Goal: Check status: Check status

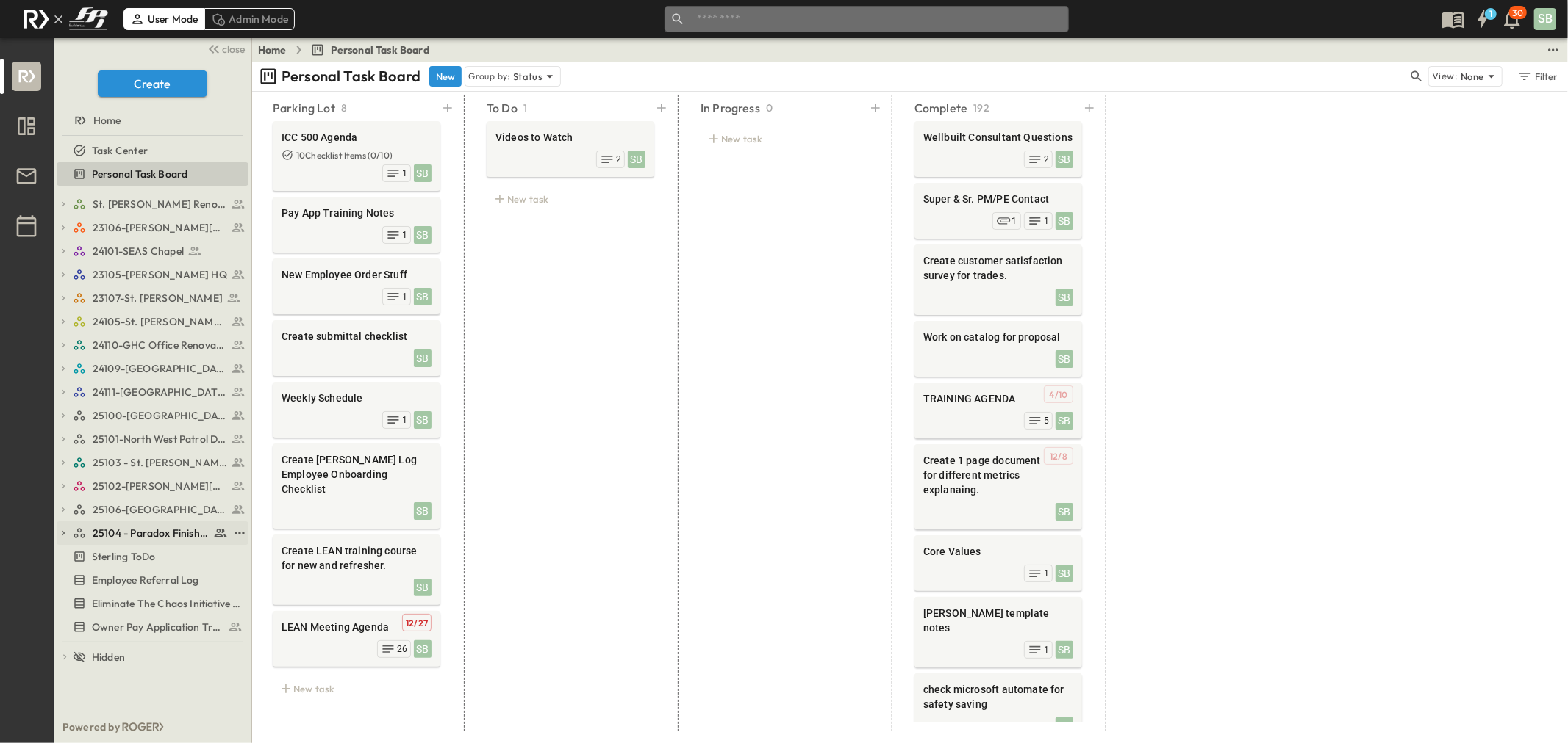
click at [164, 532] on span "25104 - Paradox Finishout" at bounding box center [151, 533] width 117 height 15
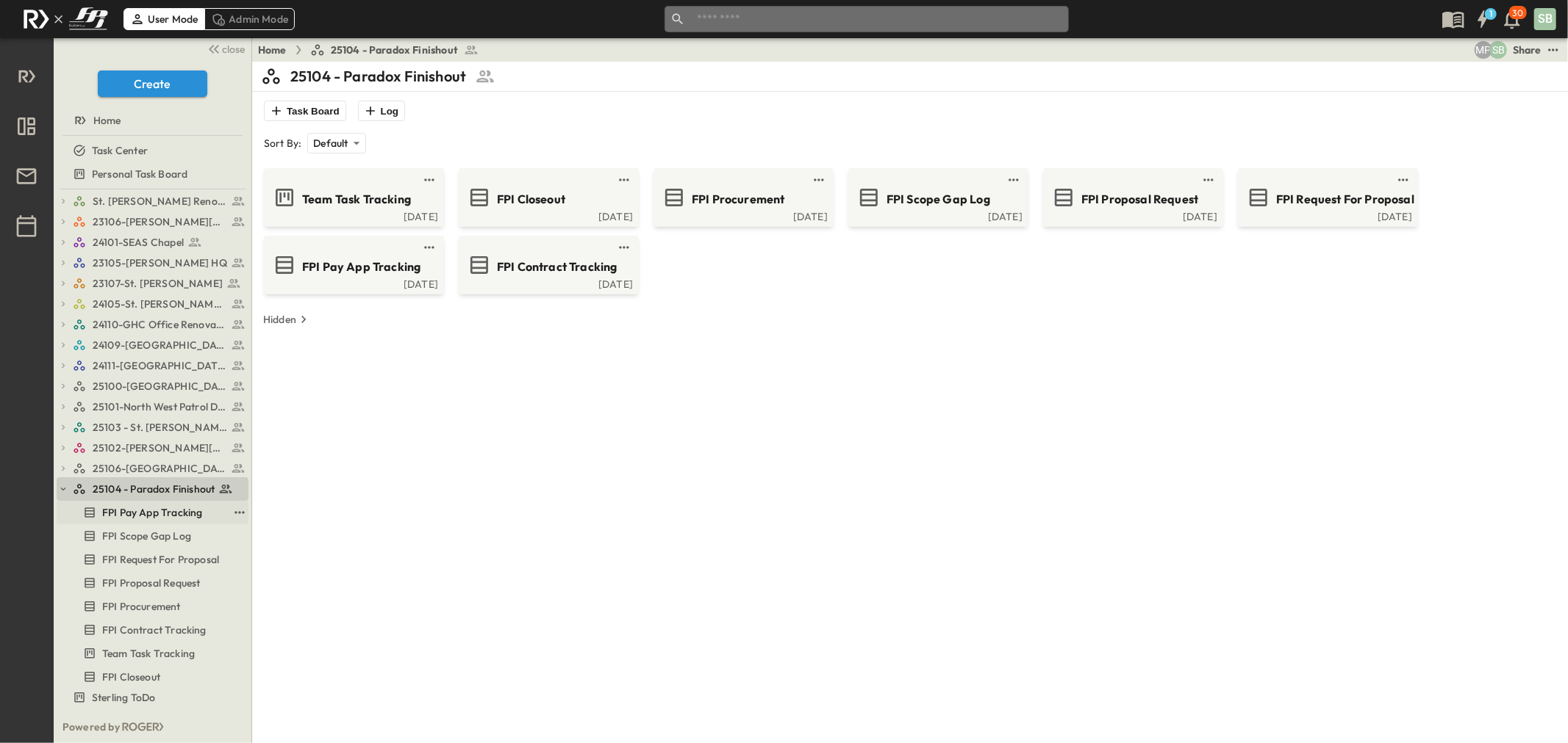
click at [160, 515] on span "FPI Pay App Tracking" at bounding box center [151, 512] width 100 height 15
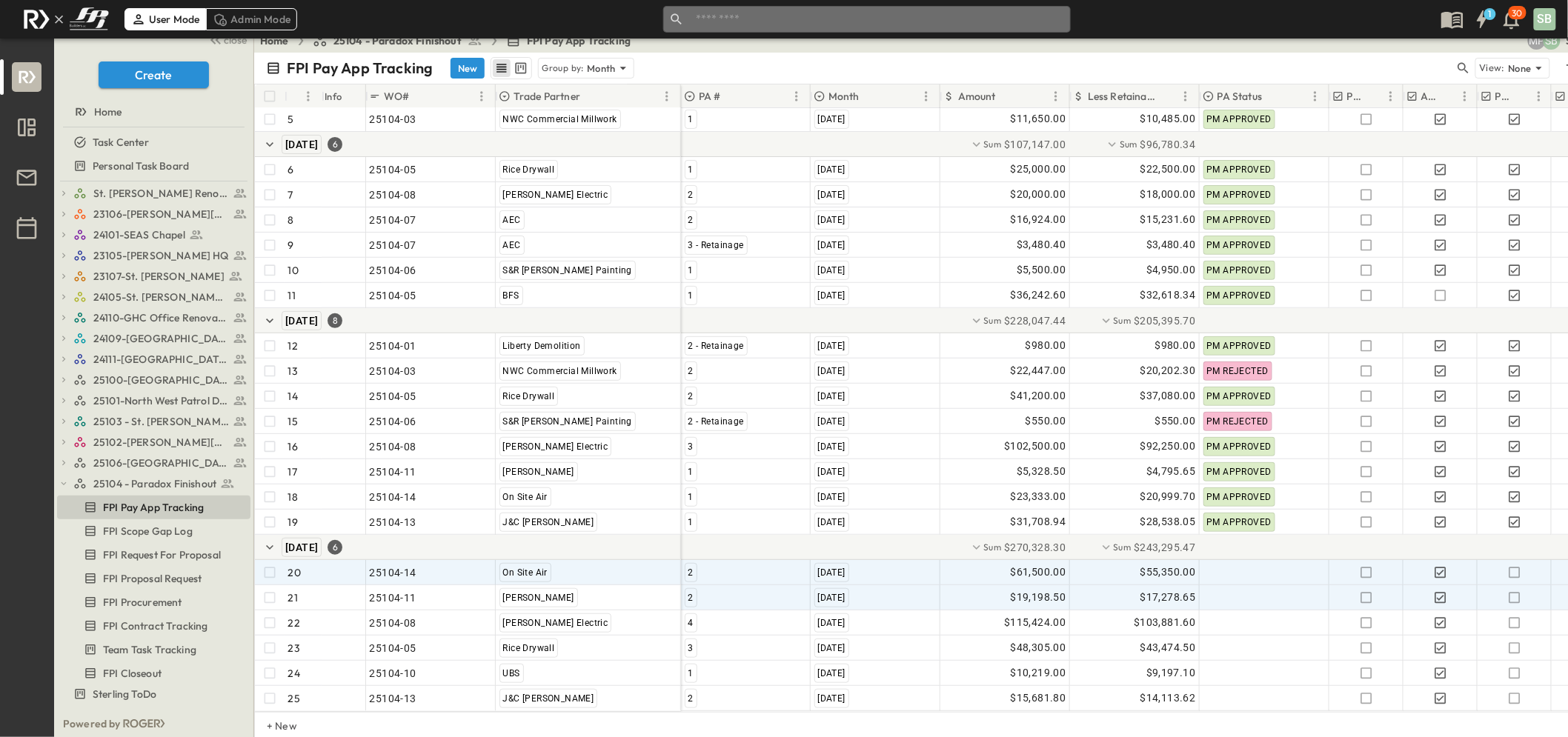
scroll to position [12, 0]
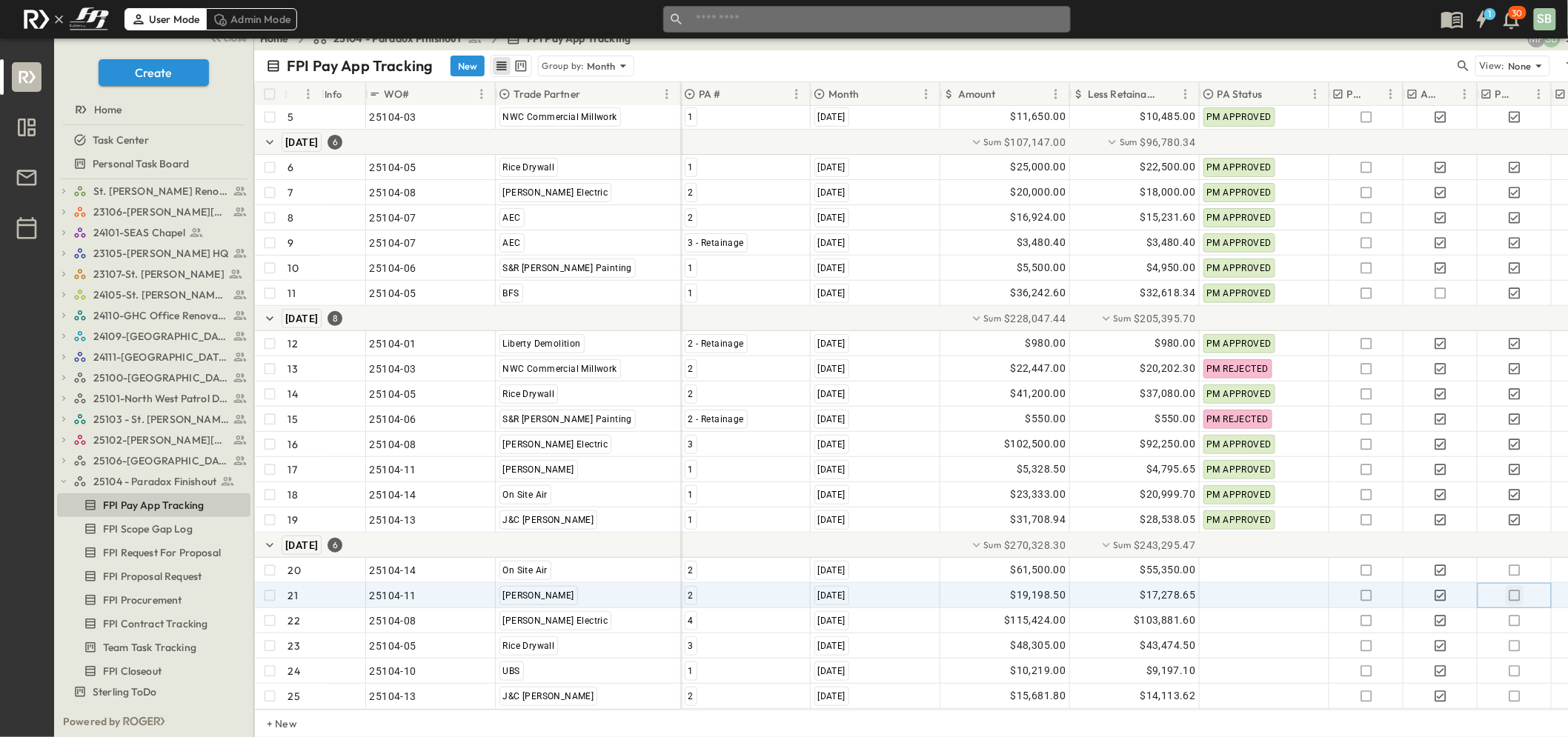
click at [1512, 588] on icon "button" at bounding box center [1514, 595] width 15 height 15
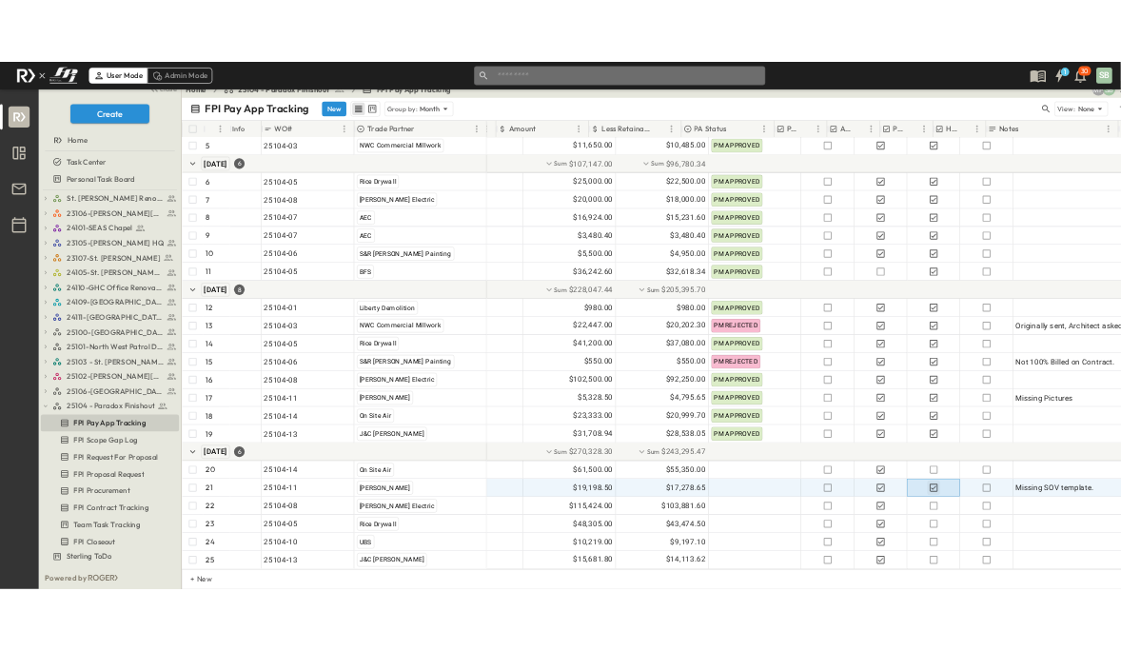
scroll to position [211, 316]
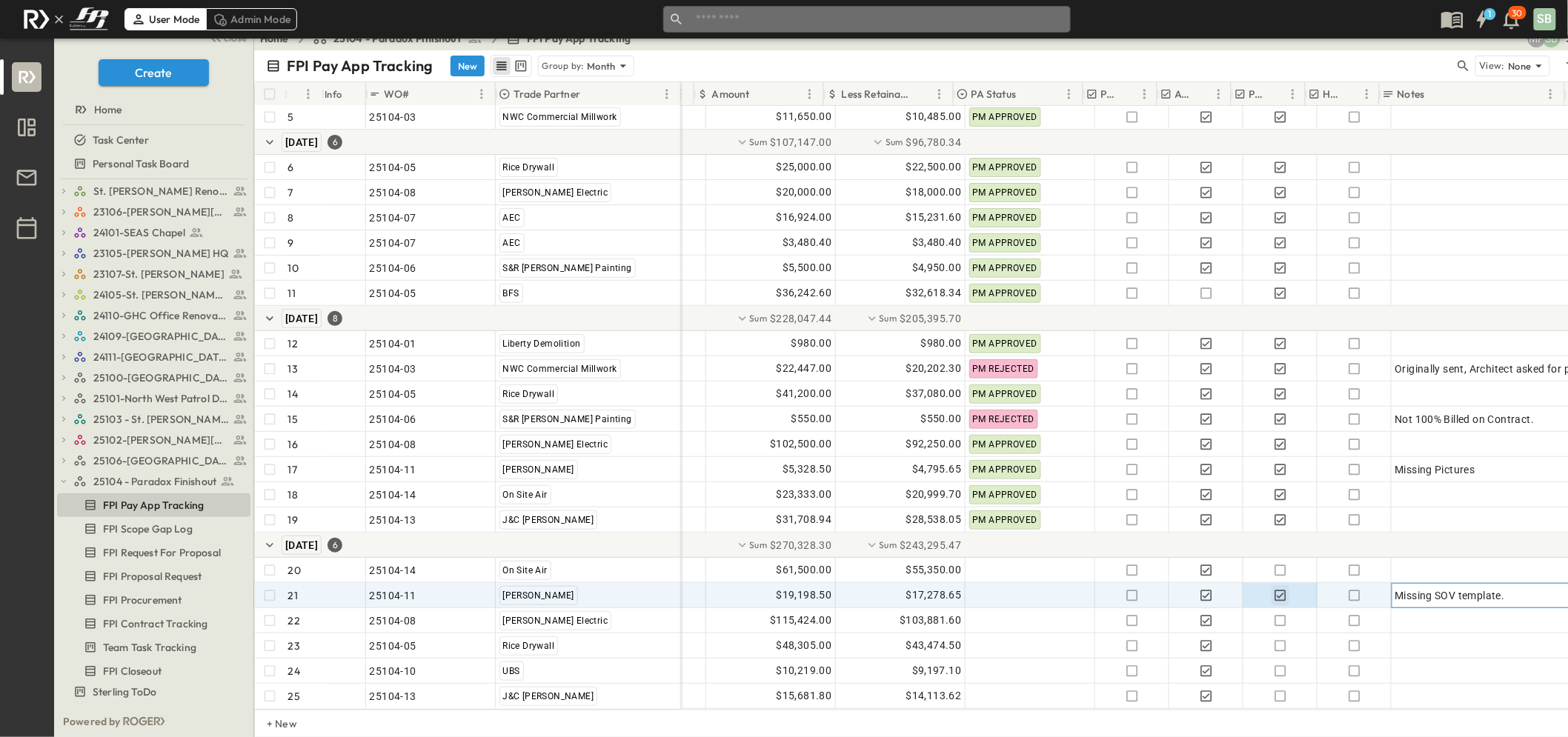
click at [1414, 588] on span "Missing SOV template." at bounding box center [1450, 595] width 110 height 15
drag, startPoint x: 1543, startPoint y: 581, endPoint x: 1377, endPoint y: 574, distance: 166.1
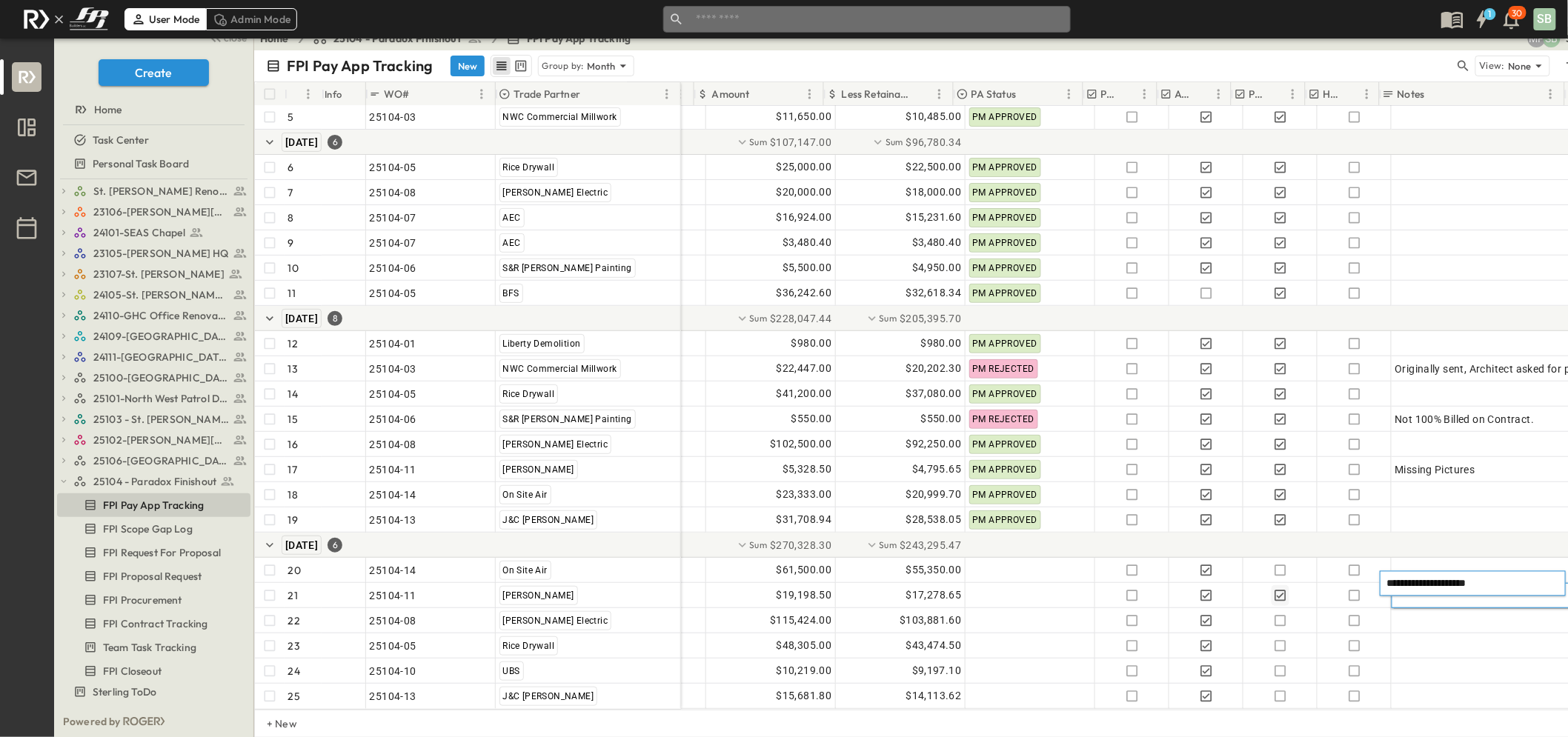
drag, startPoint x: 1528, startPoint y: 579, endPoint x: 1387, endPoint y: 574, distance: 141.1
click at [1387, 574] on div "**********" at bounding box center [1473, 584] width 186 height 25
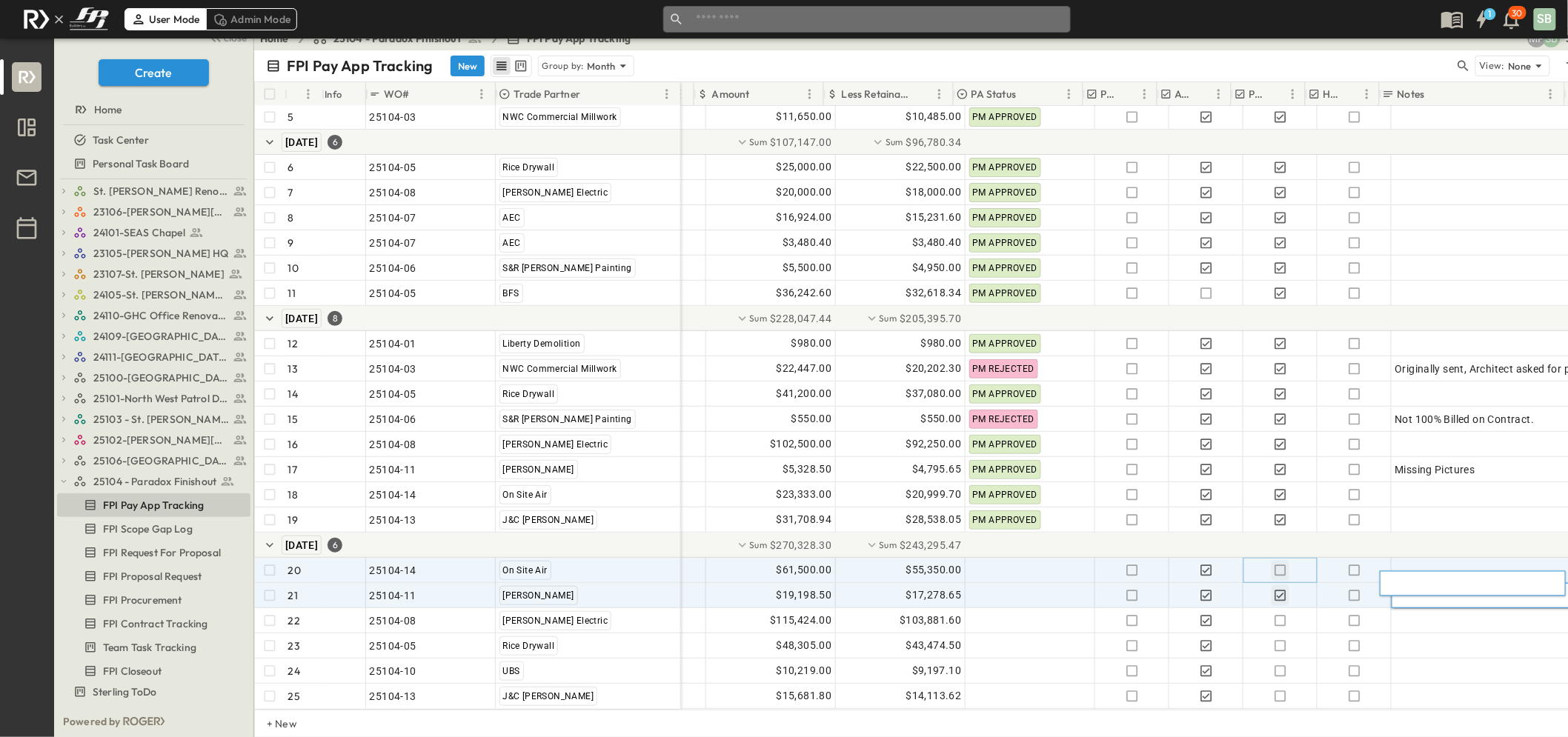
click at [1274, 563] on icon "button" at bounding box center [1281, 570] width 15 height 15
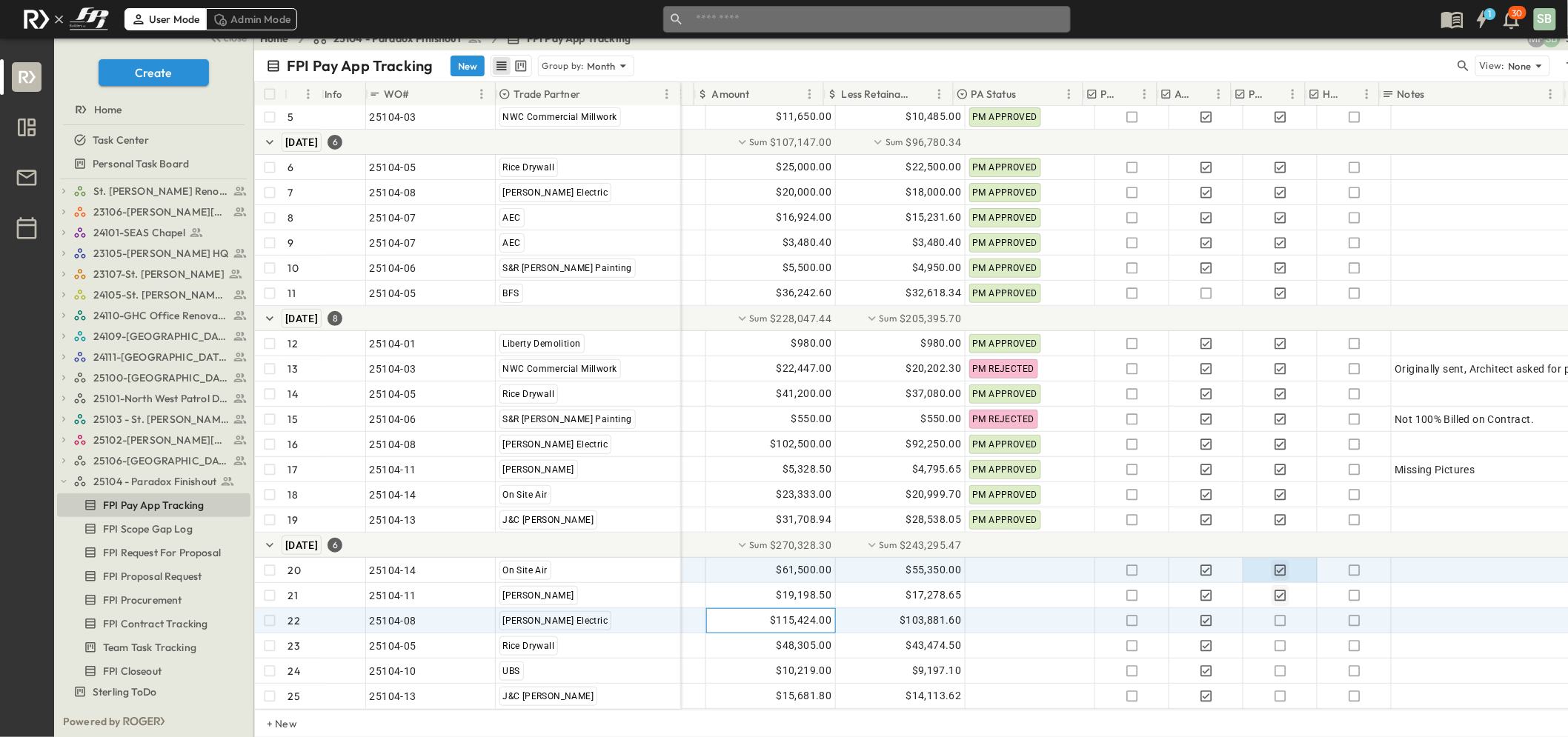
click at [782, 612] on span "$115,424.00" at bounding box center [800, 620] width 62 height 17
click at [782, 612] on input "*********" at bounding box center [773, 619] width 110 height 15
type input "*********"
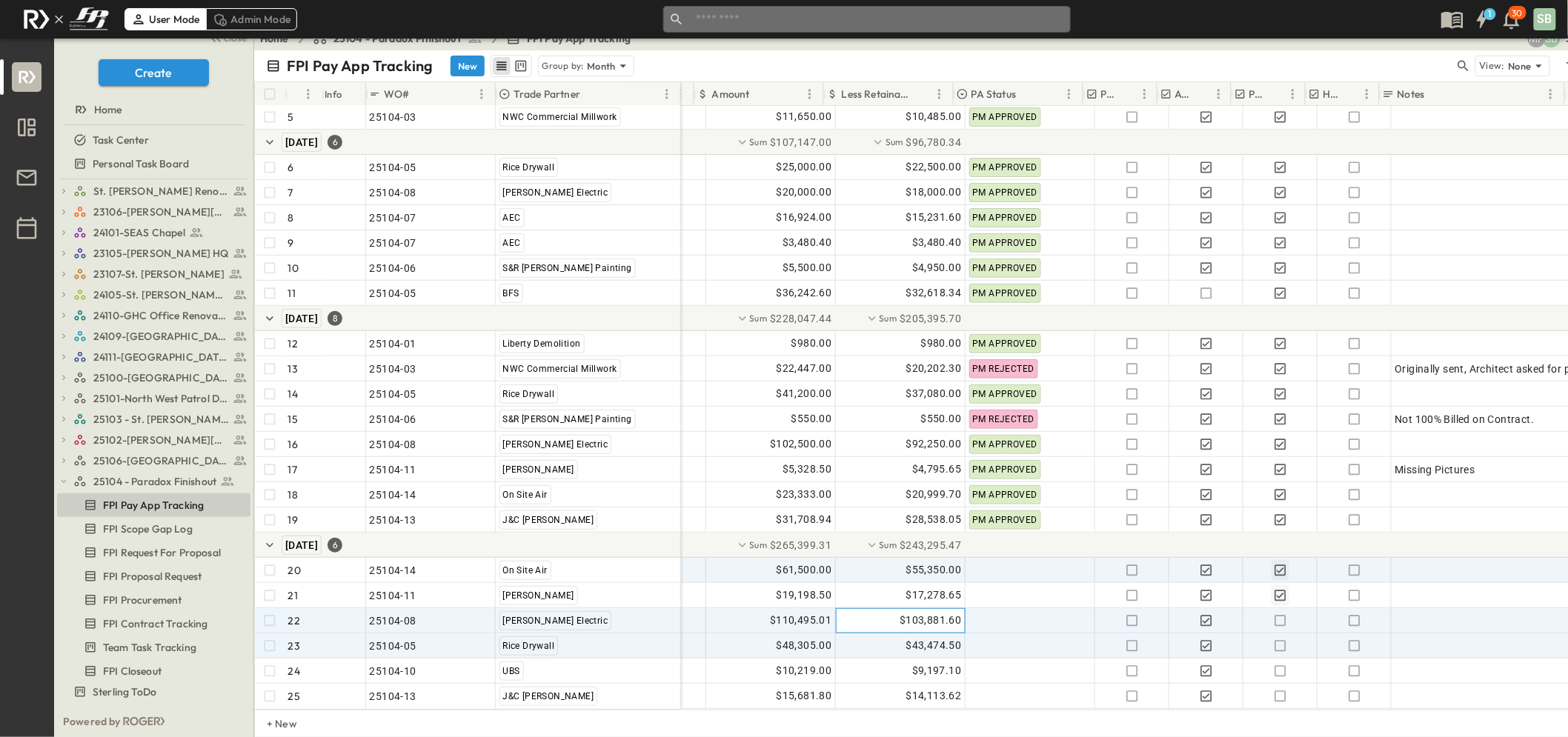
click at [905, 612] on span "$103,881.60" at bounding box center [930, 620] width 62 height 17
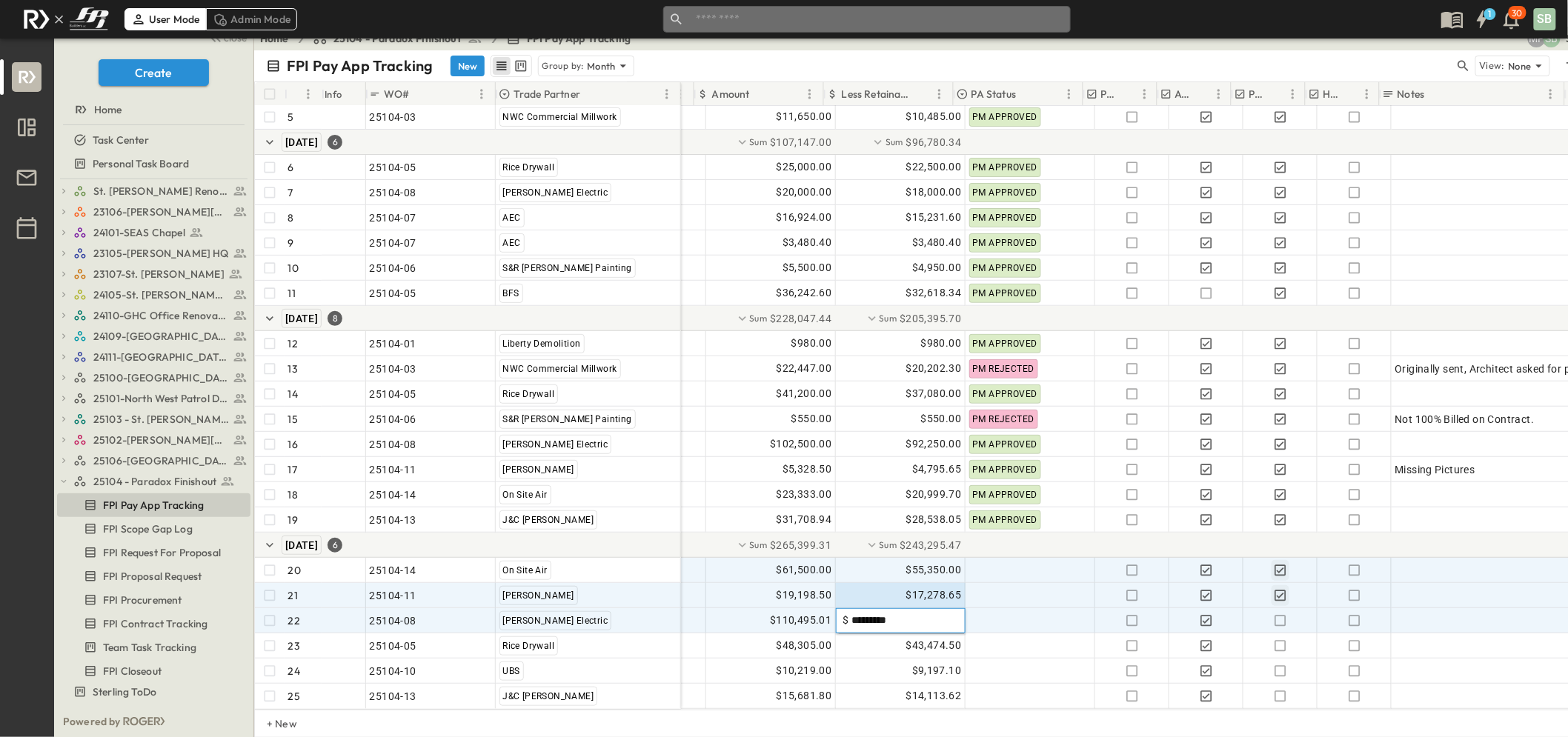
drag, startPoint x: 905, startPoint y: 609, endPoint x: 838, endPoint y: 593, distance: 68.9
click at [838, 593] on div "[DATE] $10,250.00 $9,225.00 PM APPROVED SB [DATE] $17,880.00 $16,092.00 PM APPR…" at bounding box center [1034, 381] width 1175 height 655
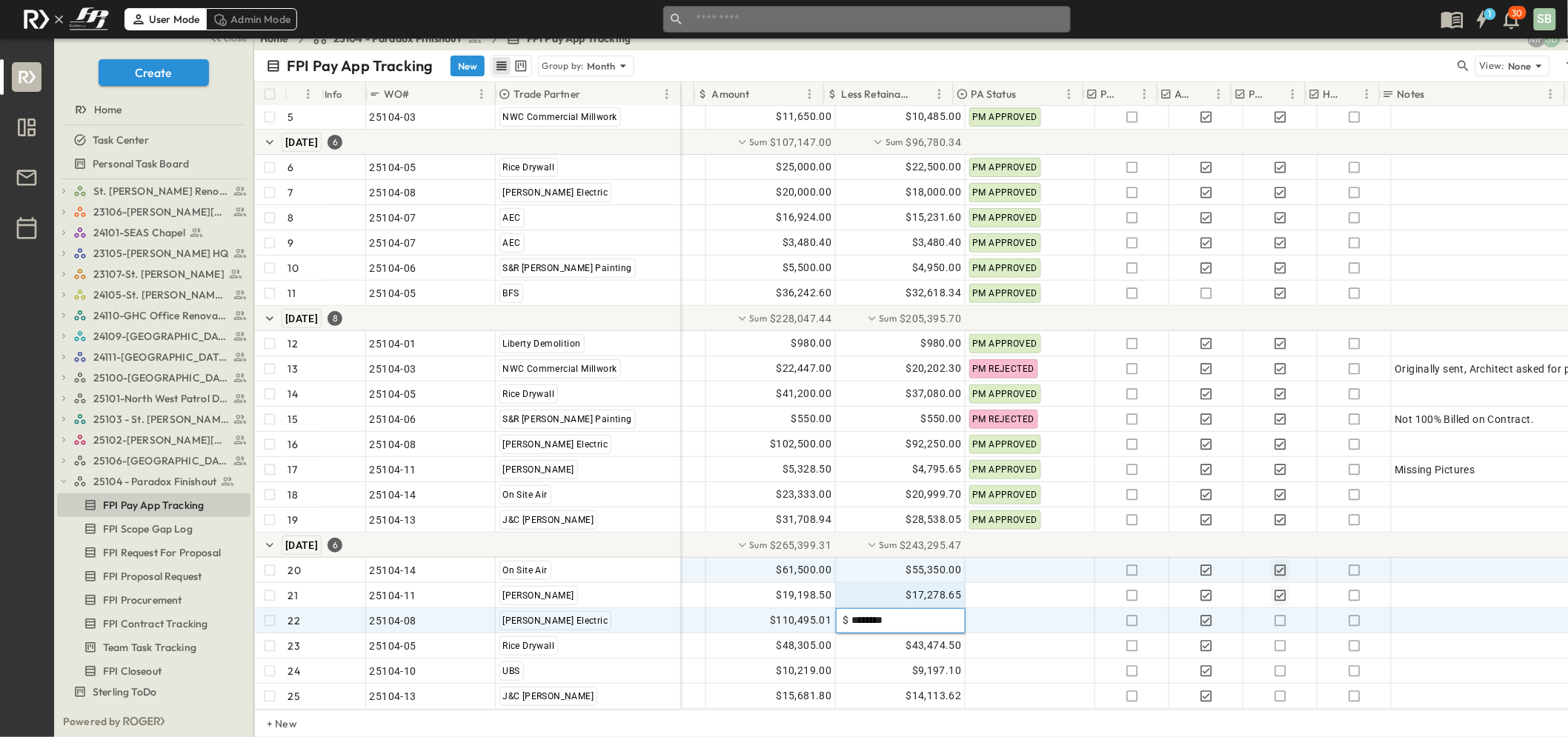
type input "********"
click at [1015, 610] on div at bounding box center [1030, 621] width 128 height 23
click at [1274, 615] on icon "button" at bounding box center [1280, 620] width 11 height 11
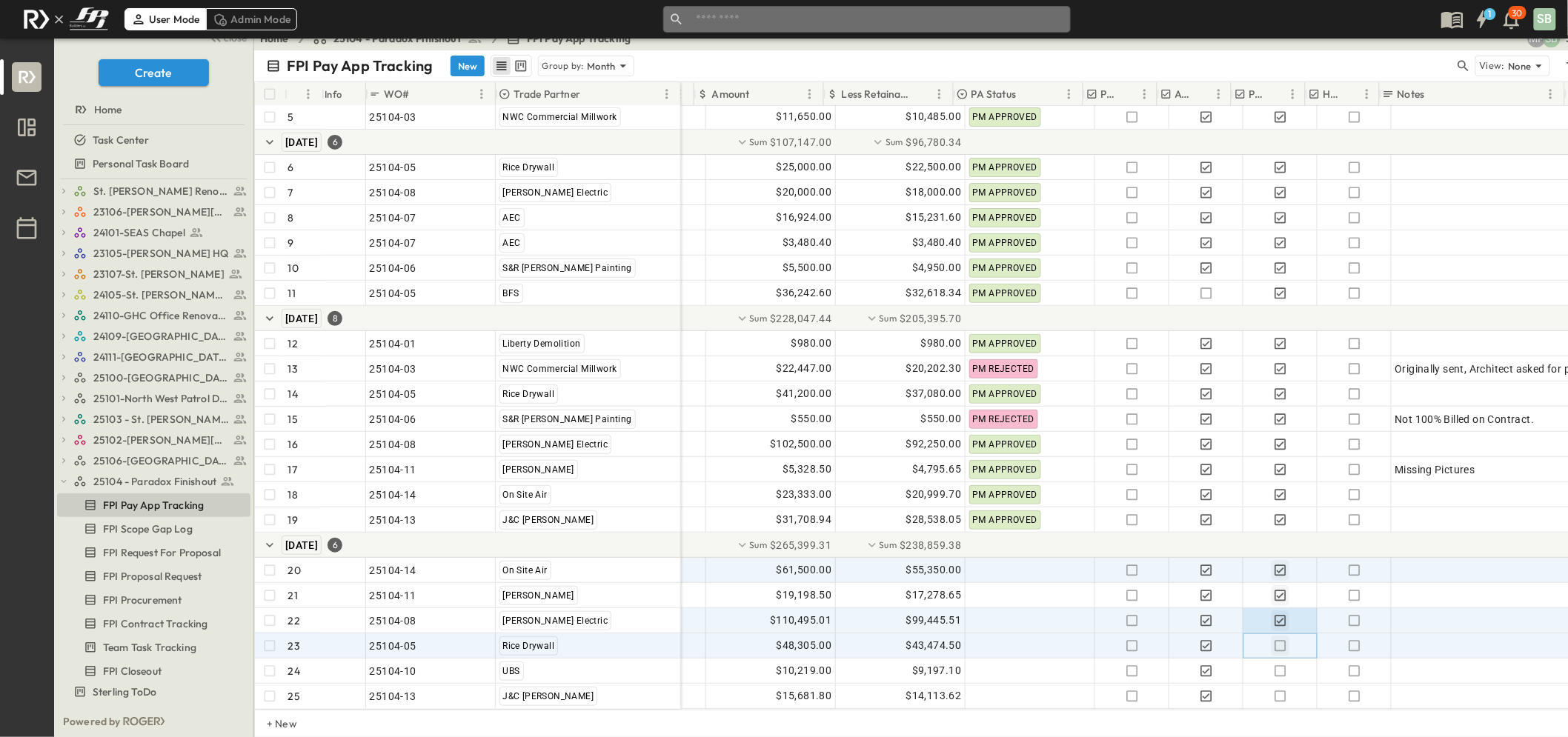
click at [1274, 639] on icon "button" at bounding box center [1281, 646] width 15 height 15
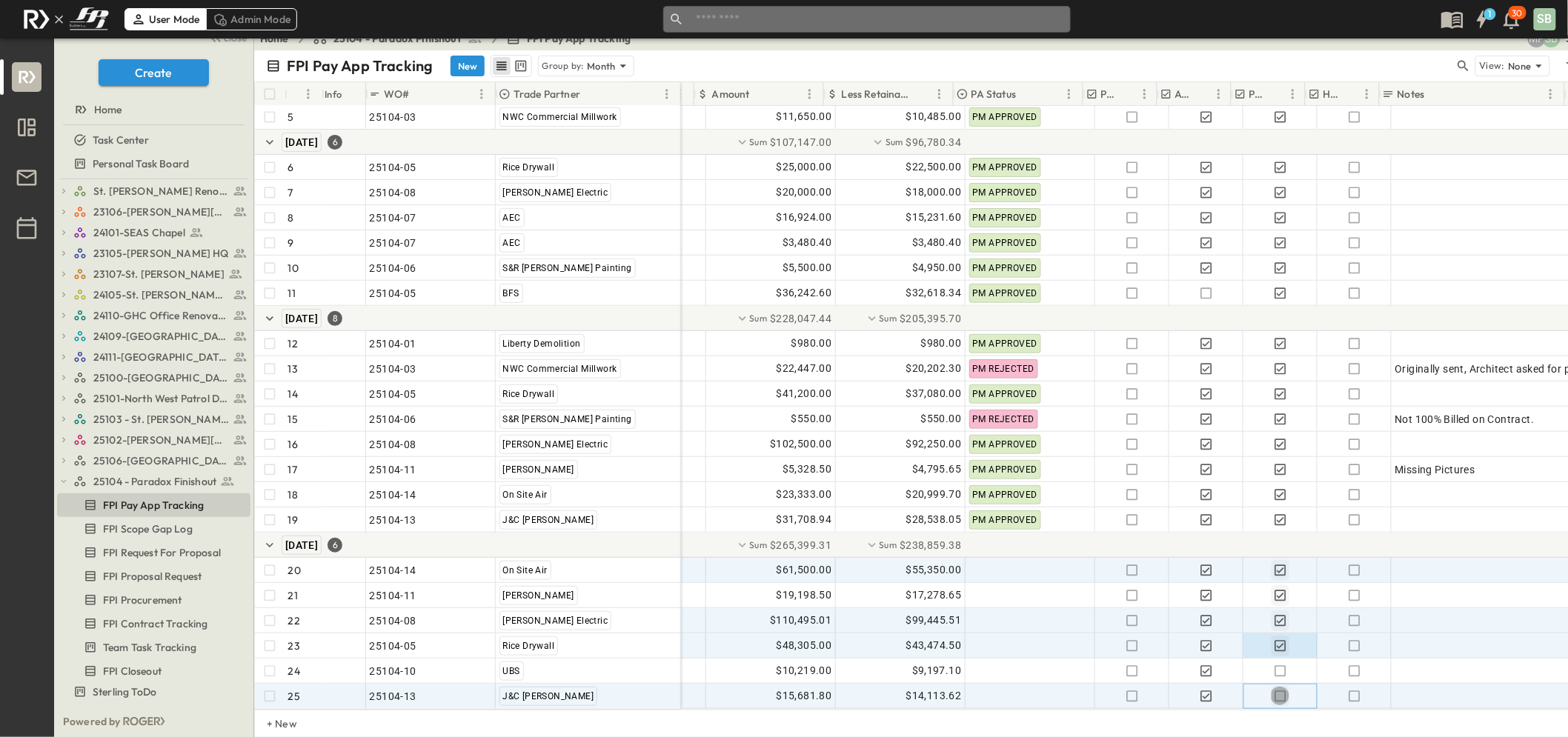
click at [1274, 689] on icon "button" at bounding box center [1281, 696] width 15 height 15
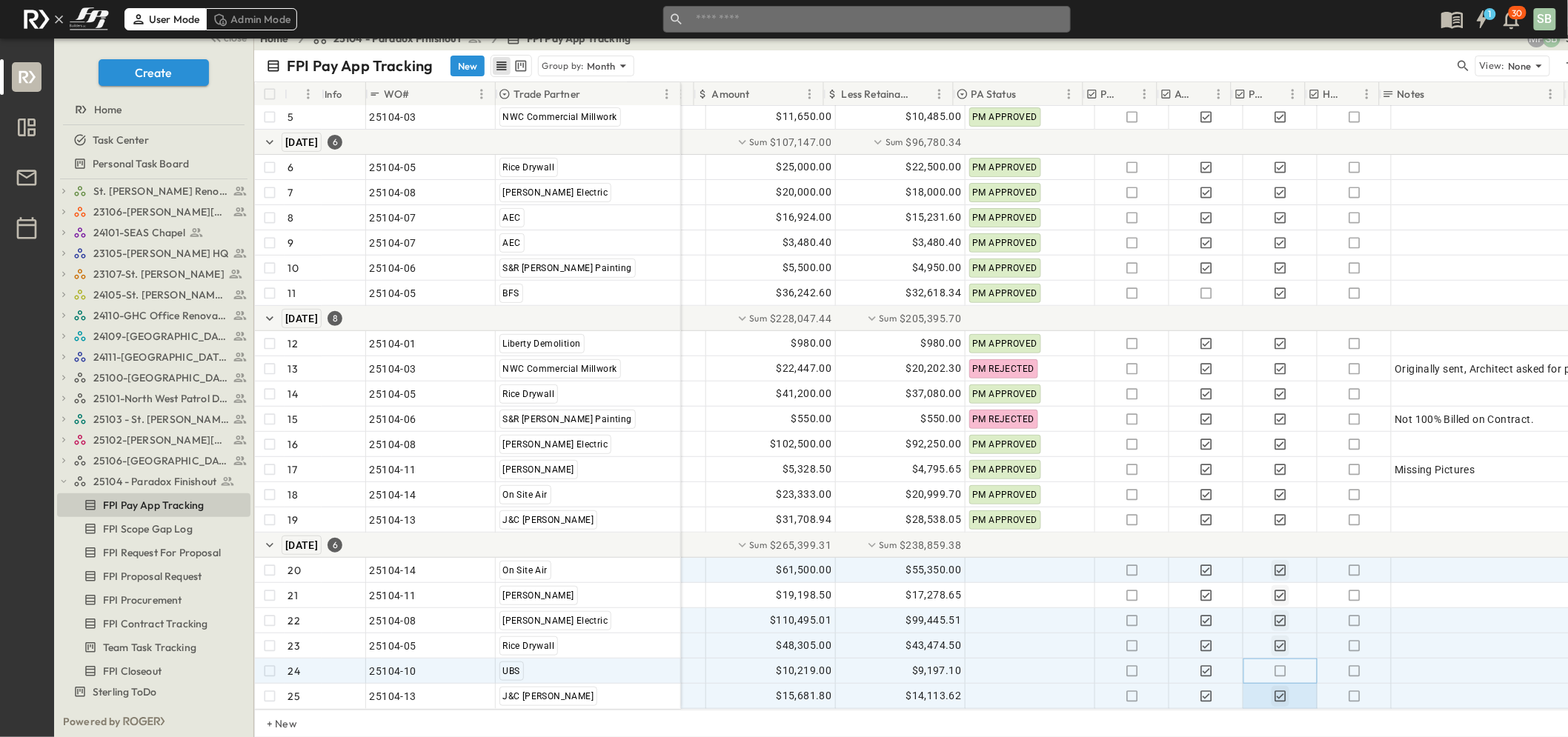
click at [1274, 664] on icon "button" at bounding box center [1281, 671] width 15 height 15
click at [801, 662] on span "$10,219.00" at bounding box center [804, 671] width 55 height 17
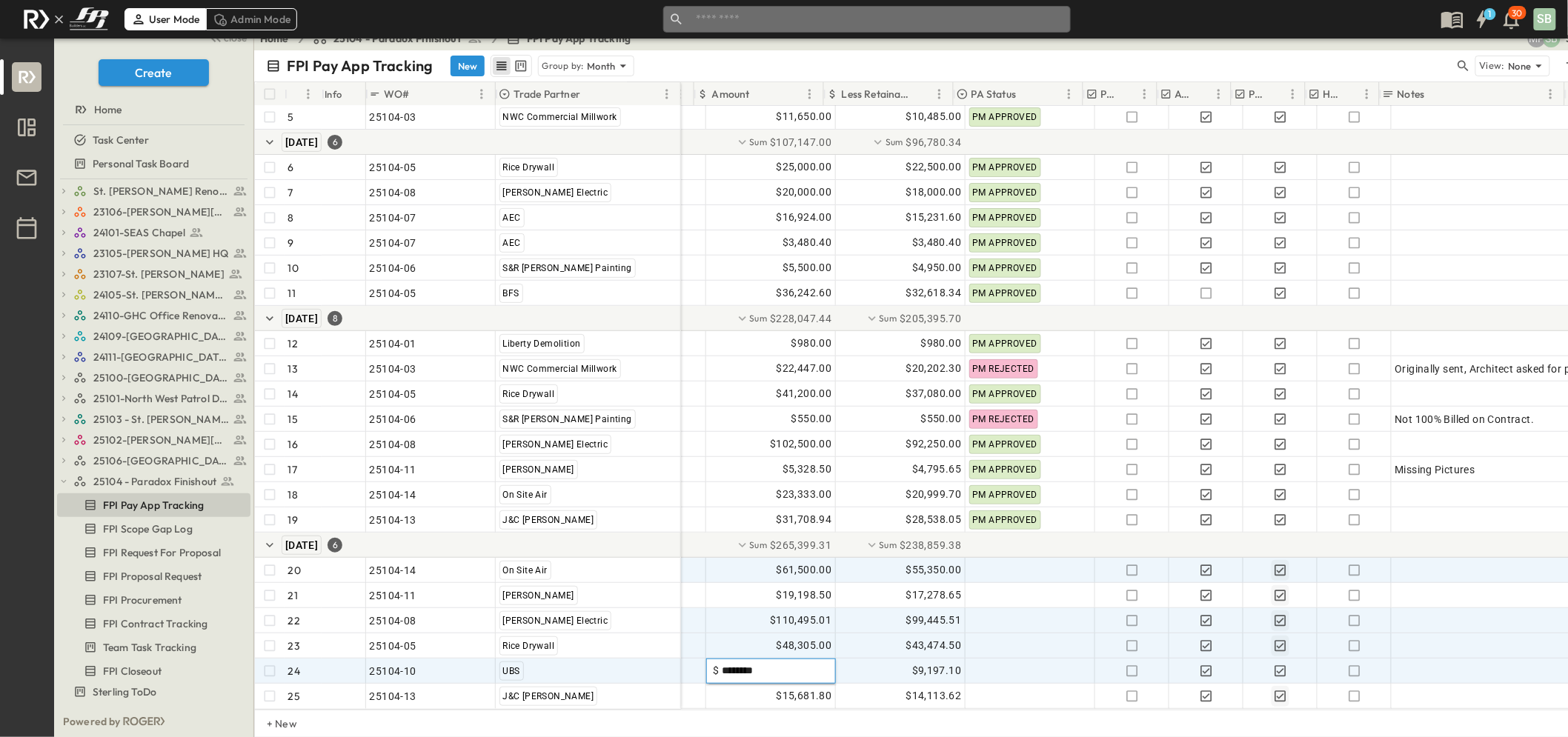
drag, startPoint x: 781, startPoint y: 656, endPoint x: 712, endPoint y: 652, distance: 69.1
click at [719, 663] on input "********" at bounding box center [773, 670] width 110 height 15
type input "********"
click at [912, 662] on span "$9,197.10" at bounding box center [937, 671] width 50 height 17
click at [906, 663] on input "*******" at bounding box center [903, 670] width 110 height 15
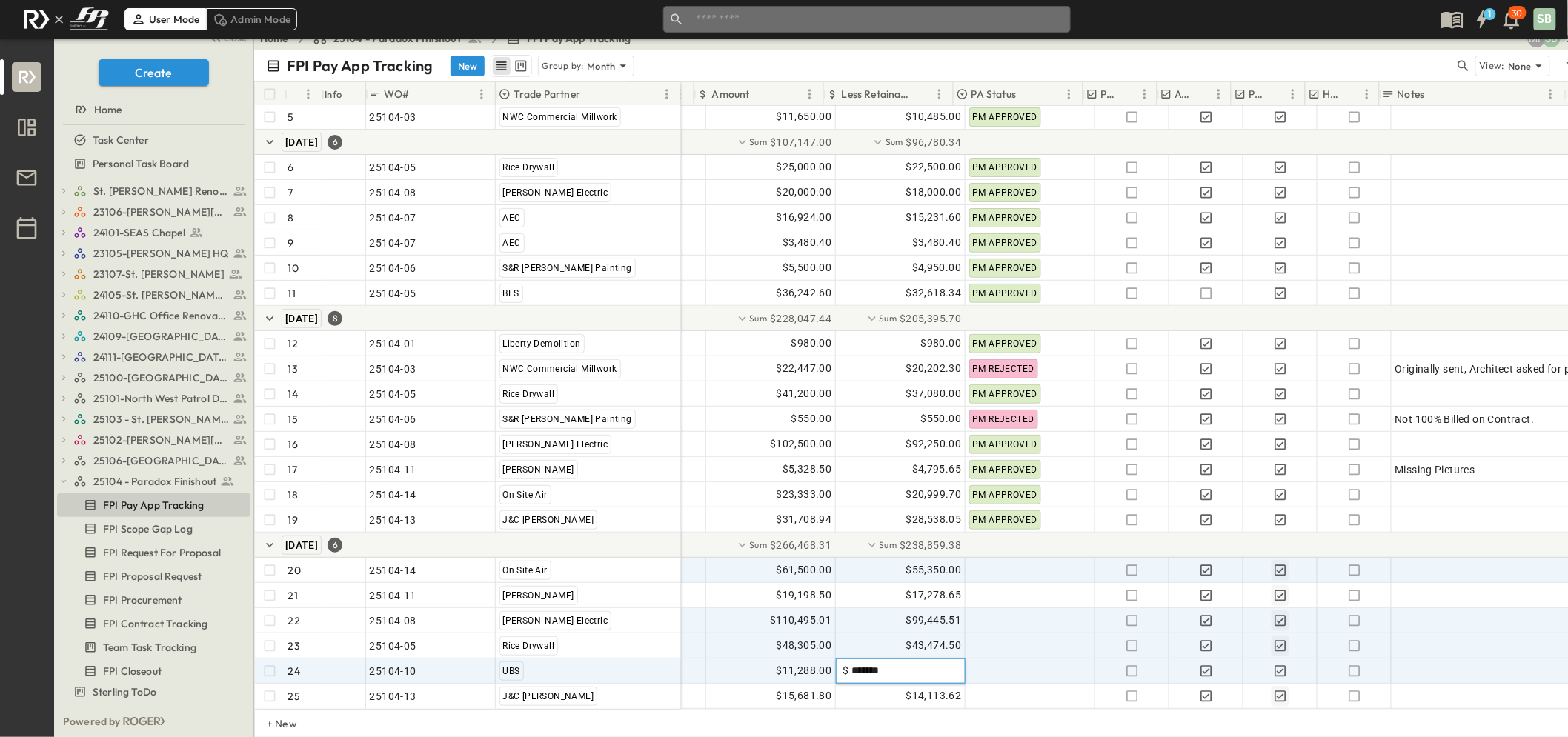
type input "********"
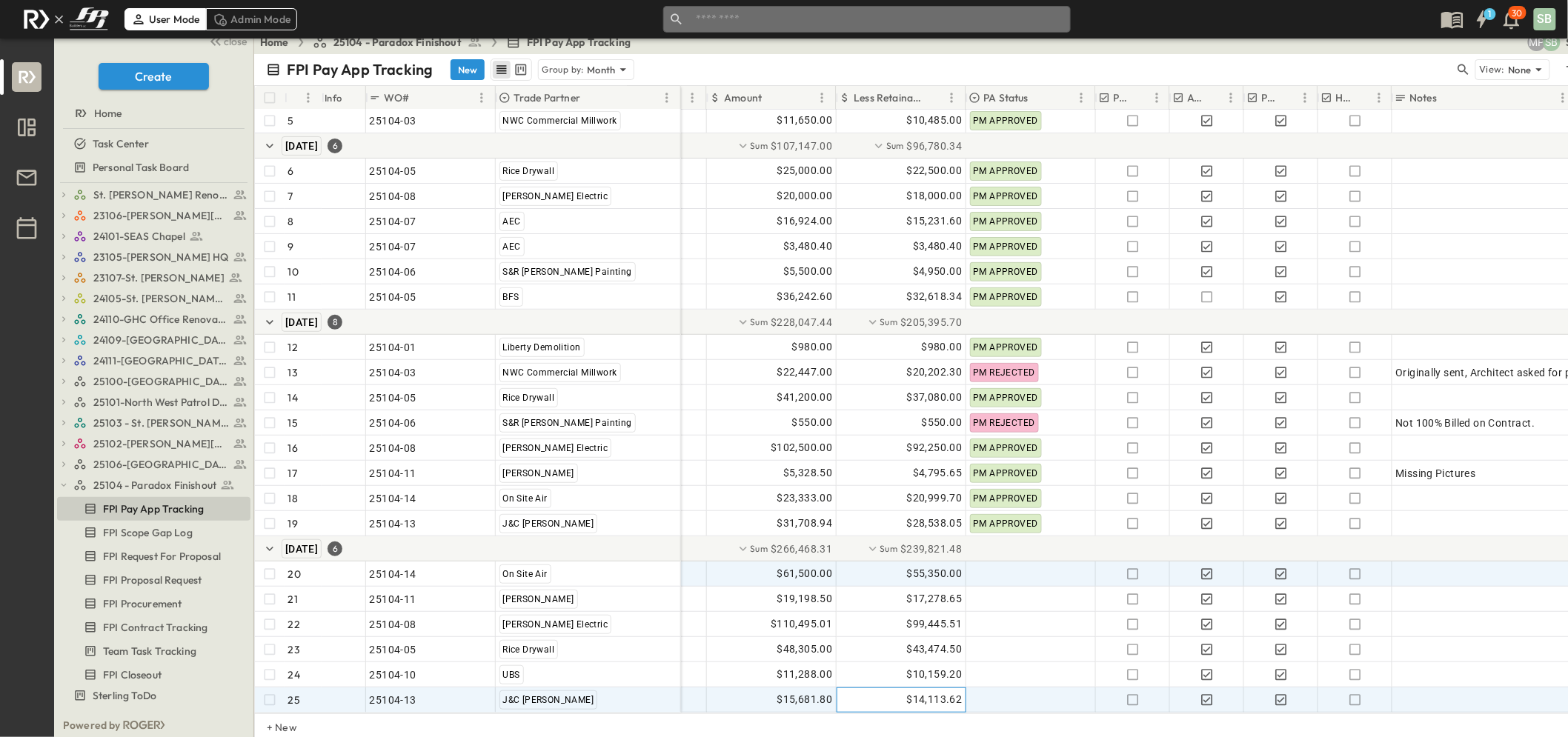
scroll to position [12, 0]
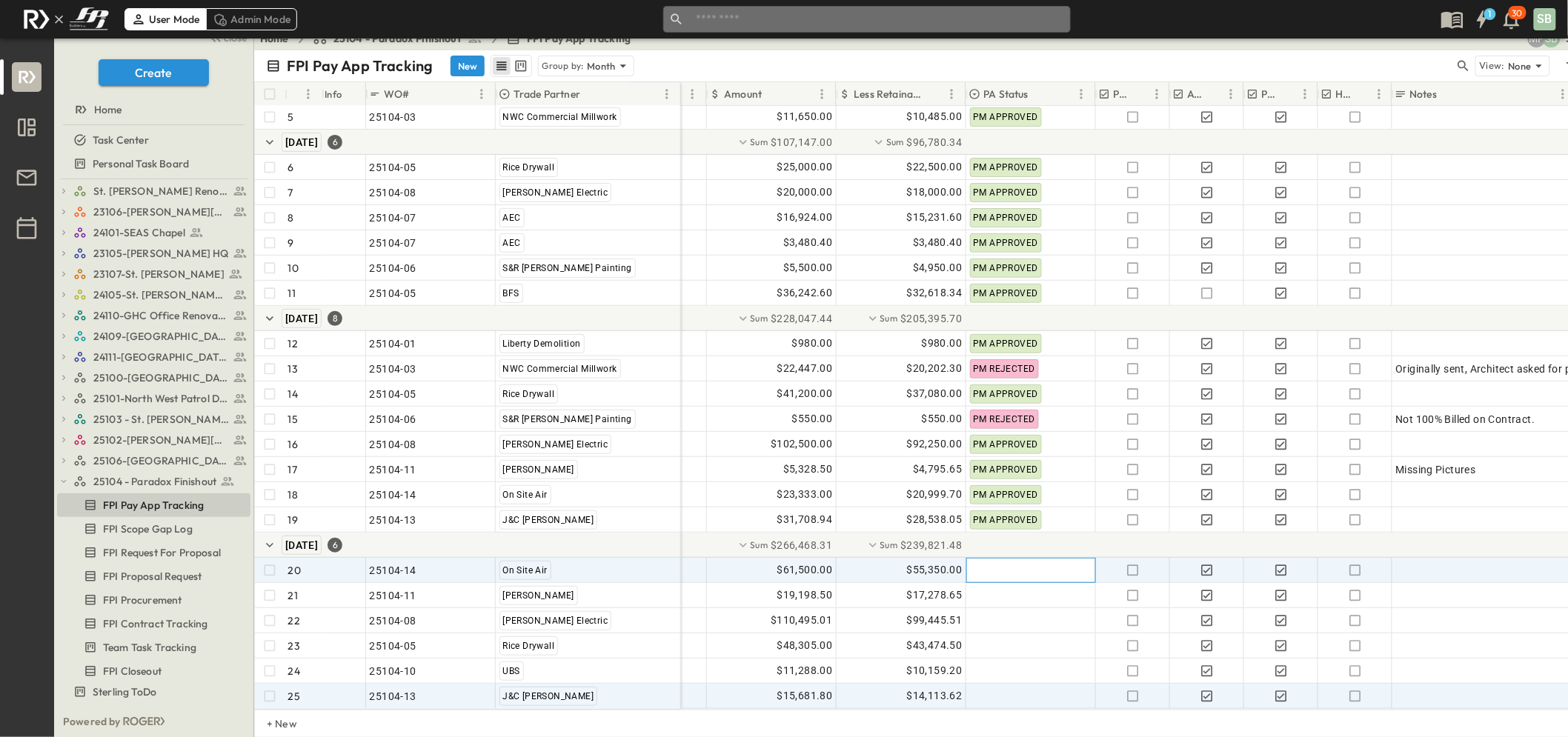
click at [992, 559] on div at bounding box center [1031, 570] width 128 height 23
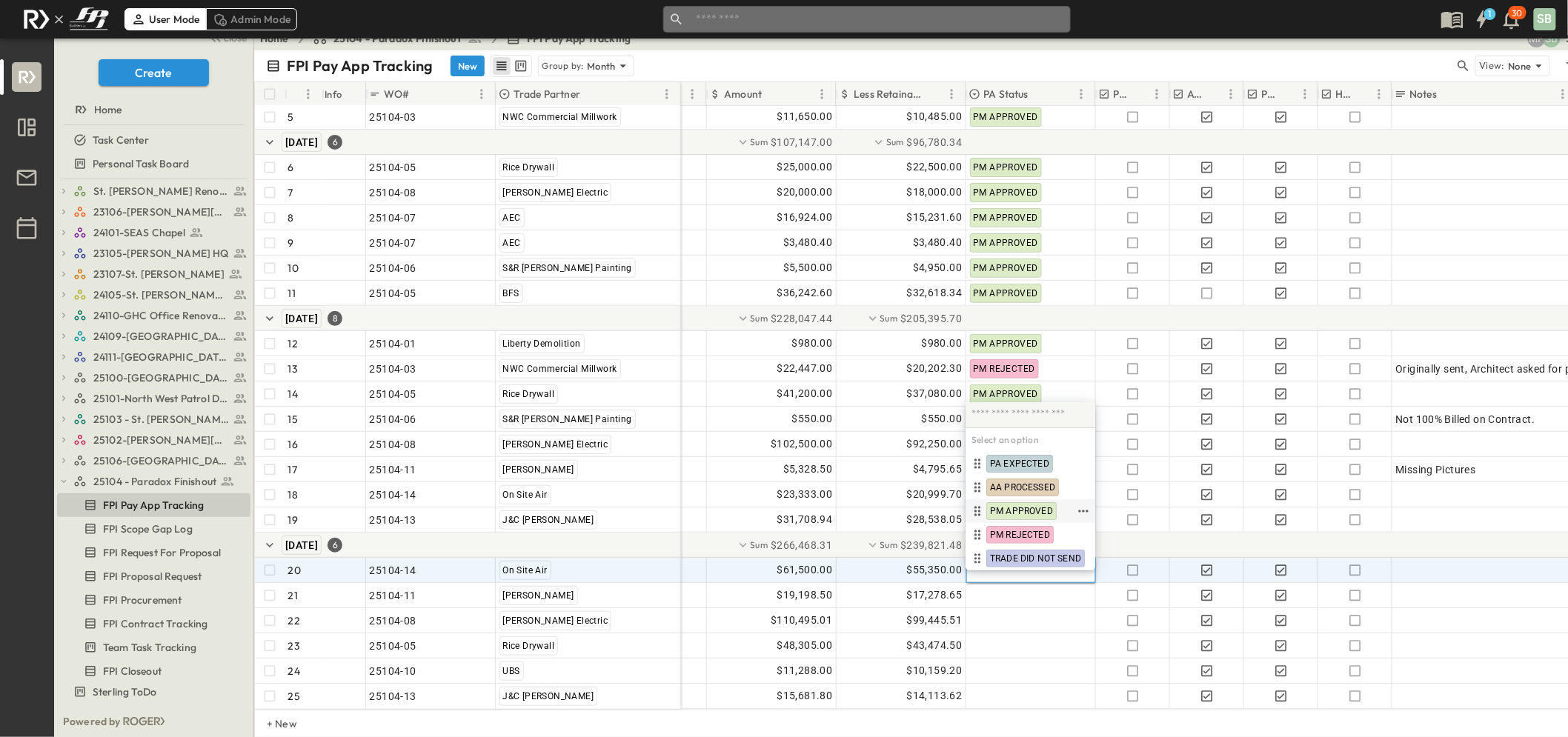
click at [1016, 509] on span "PM APPROVED" at bounding box center [1021, 511] width 63 height 12
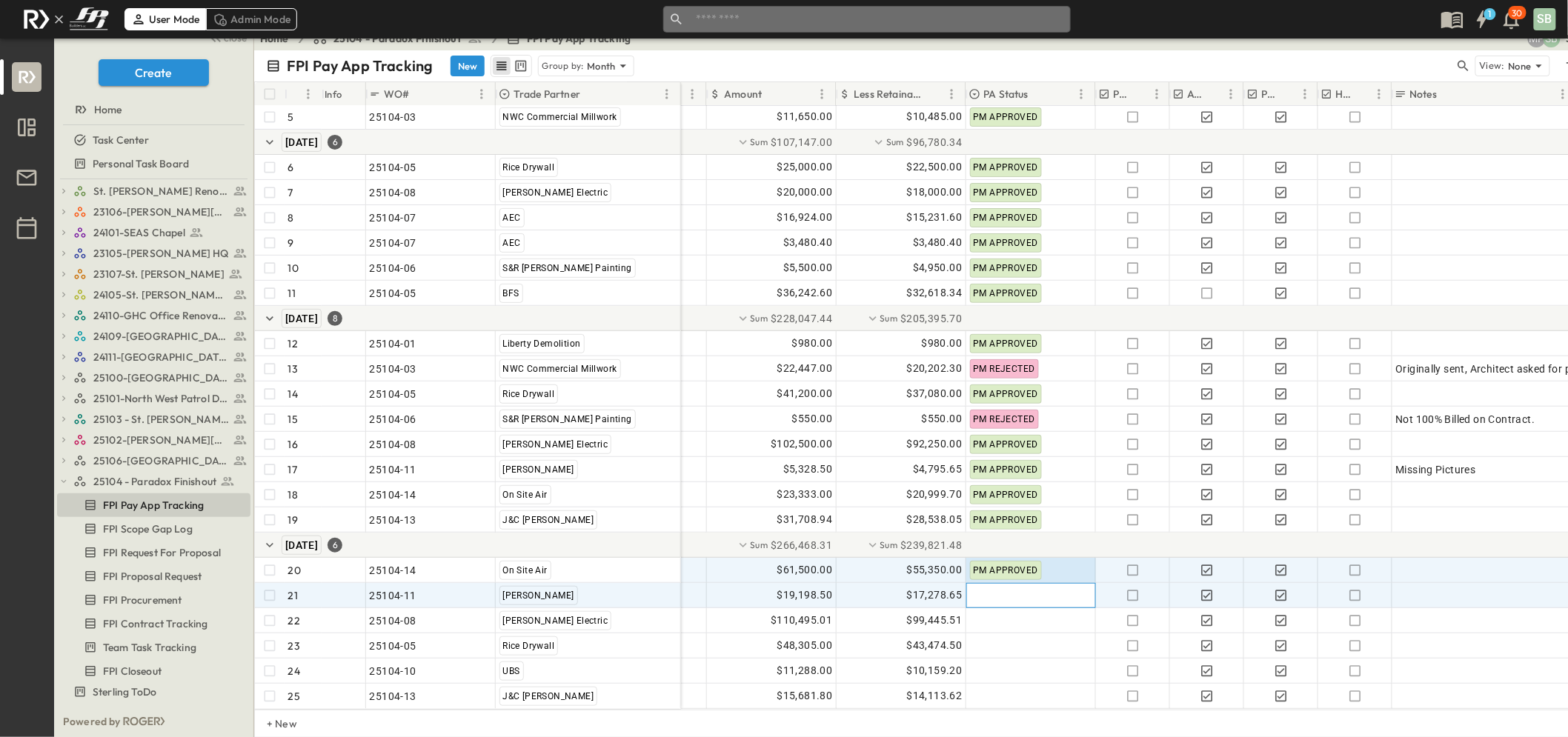
click at [989, 584] on div at bounding box center [1031, 595] width 128 height 23
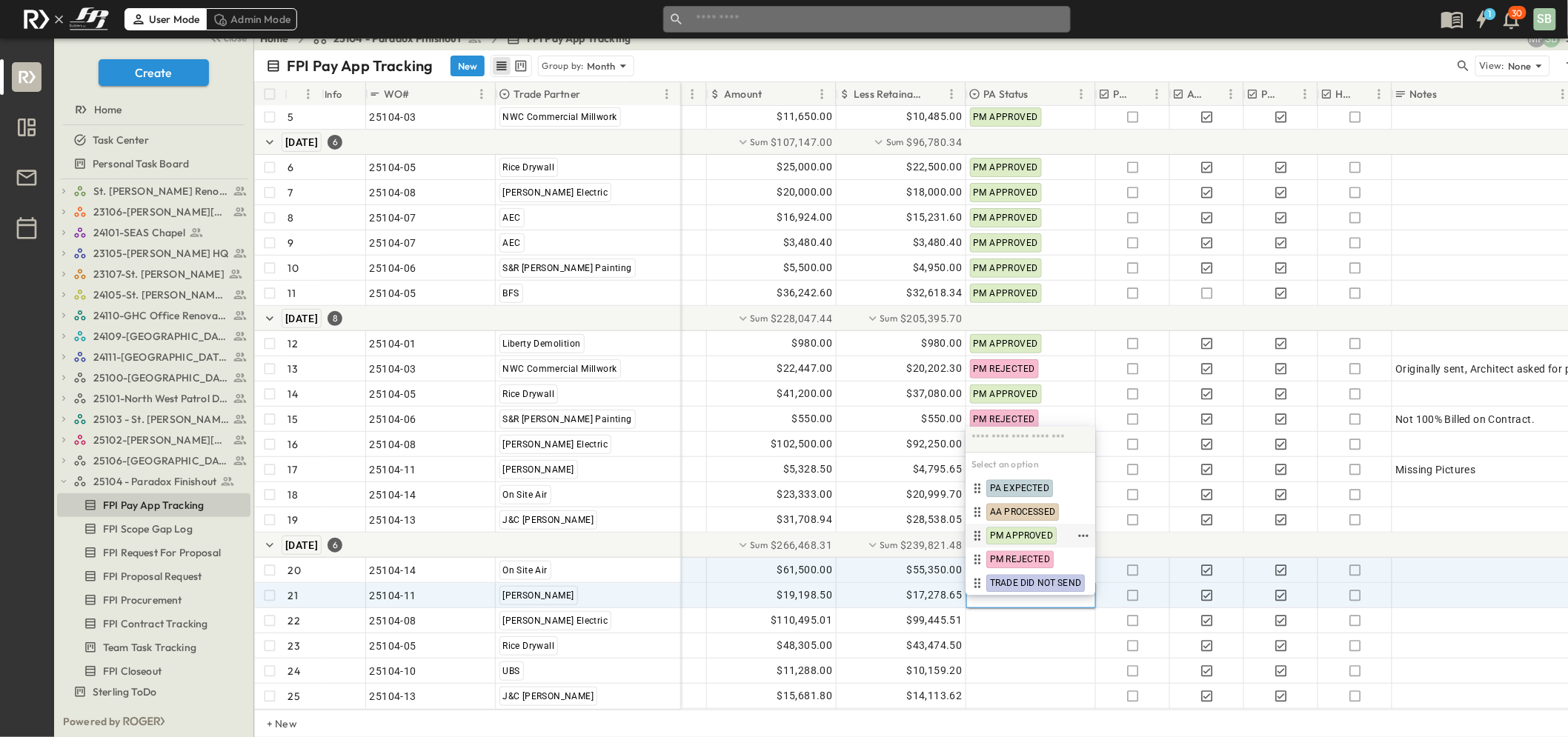
click at [1015, 534] on span "PM APPROVED" at bounding box center [1021, 535] width 63 height 12
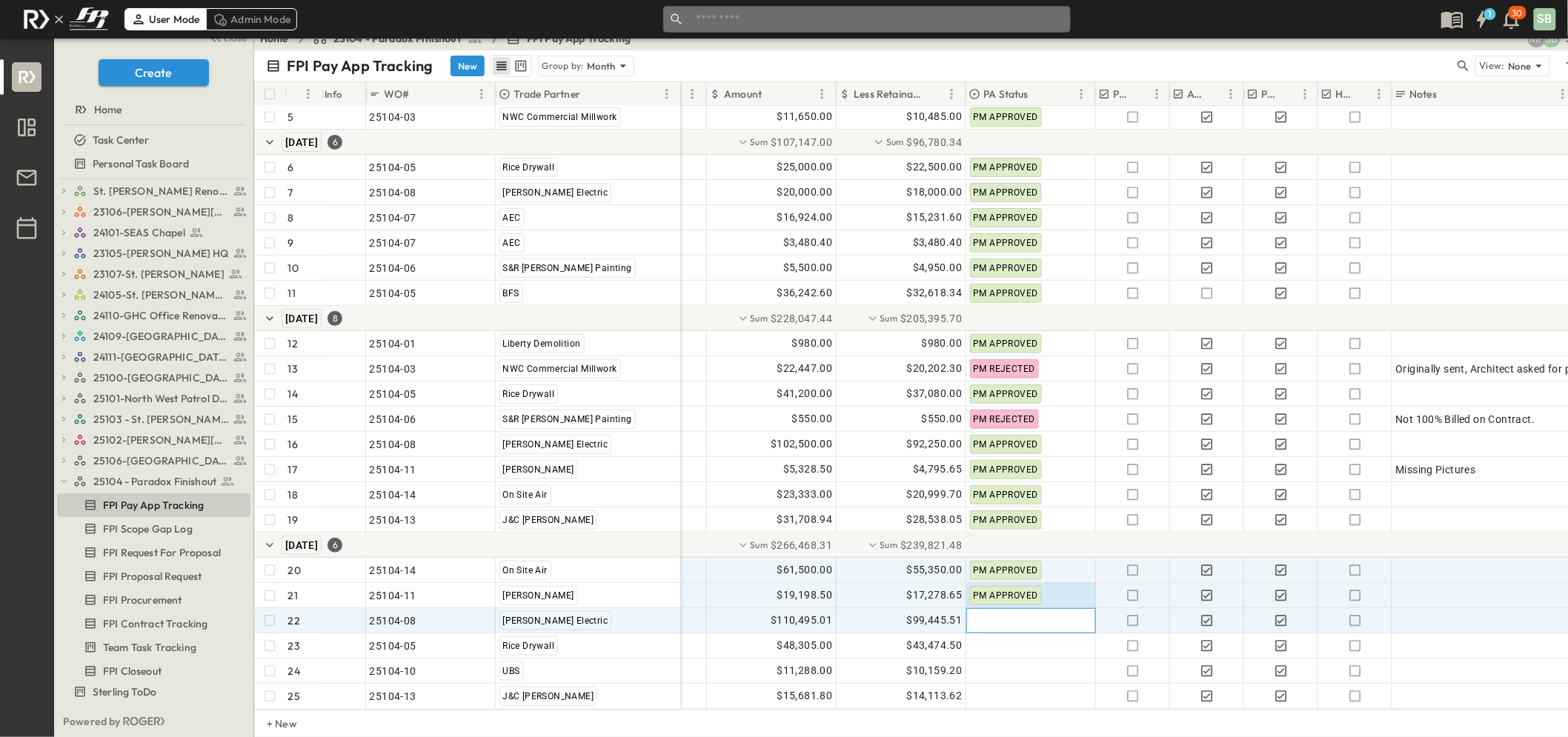
click at [994, 609] on div at bounding box center [1031, 621] width 128 height 23
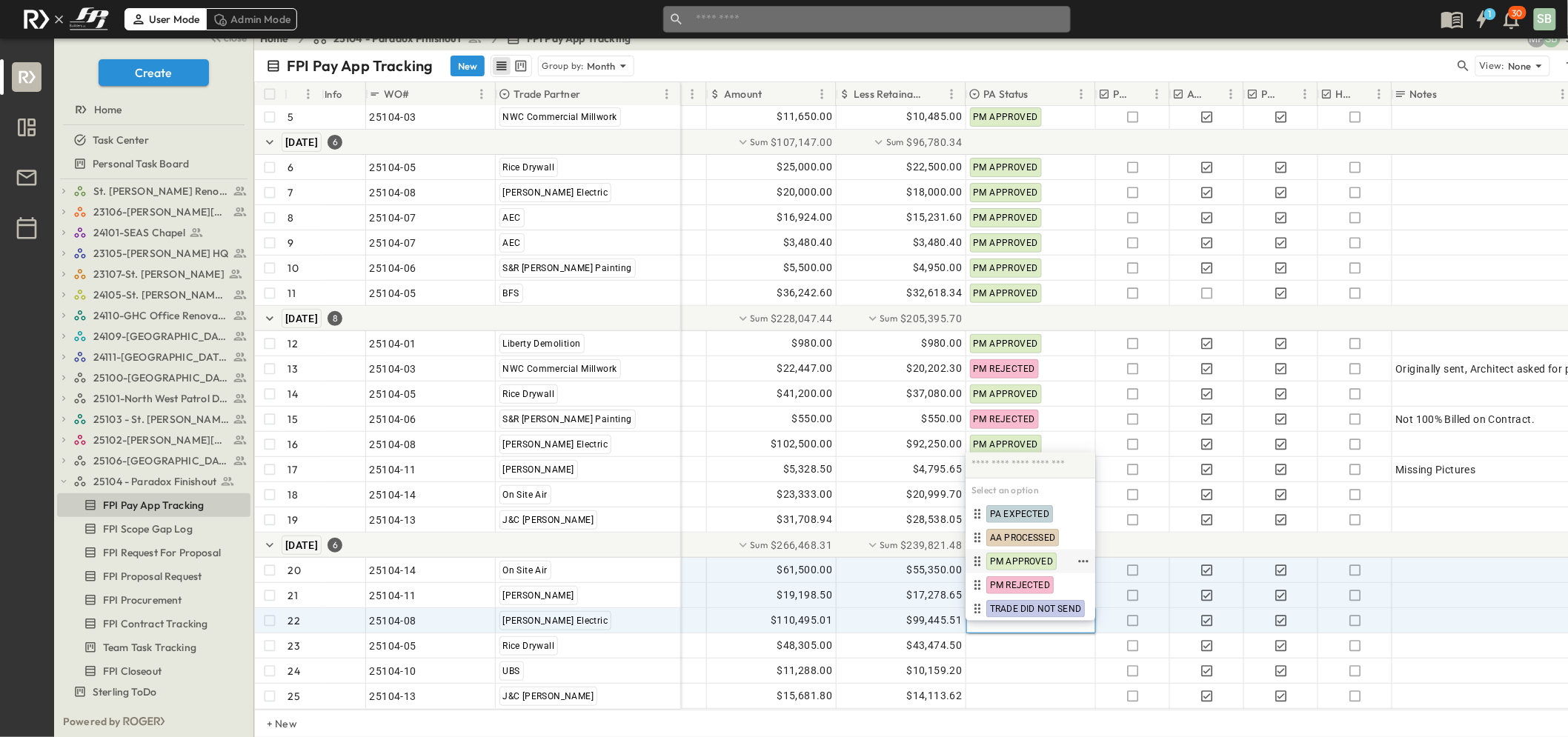
click at [1015, 558] on span "PM APPROVED" at bounding box center [1021, 561] width 63 height 12
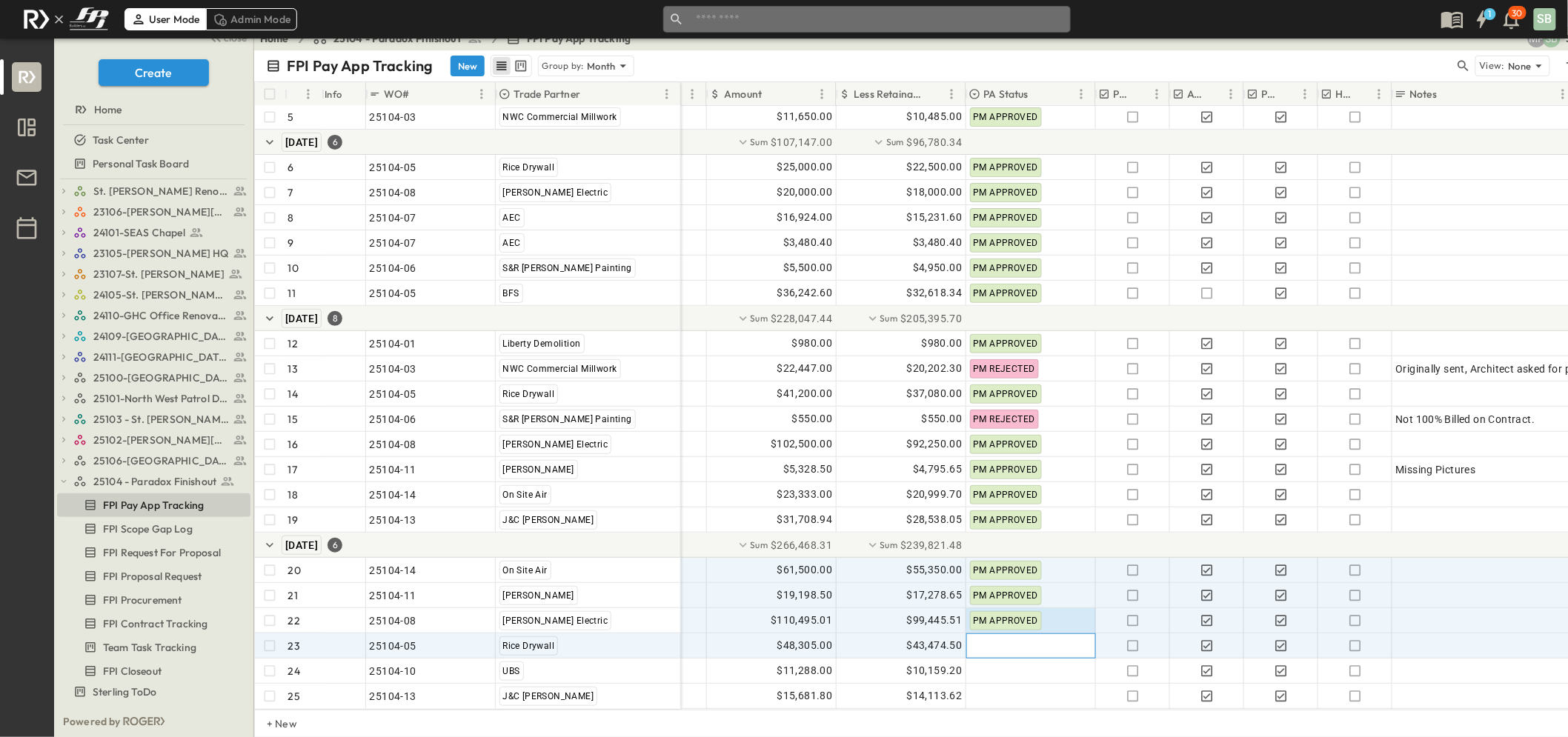
click at [994, 634] on div at bounding box center [1031, 646] width 128 height 23
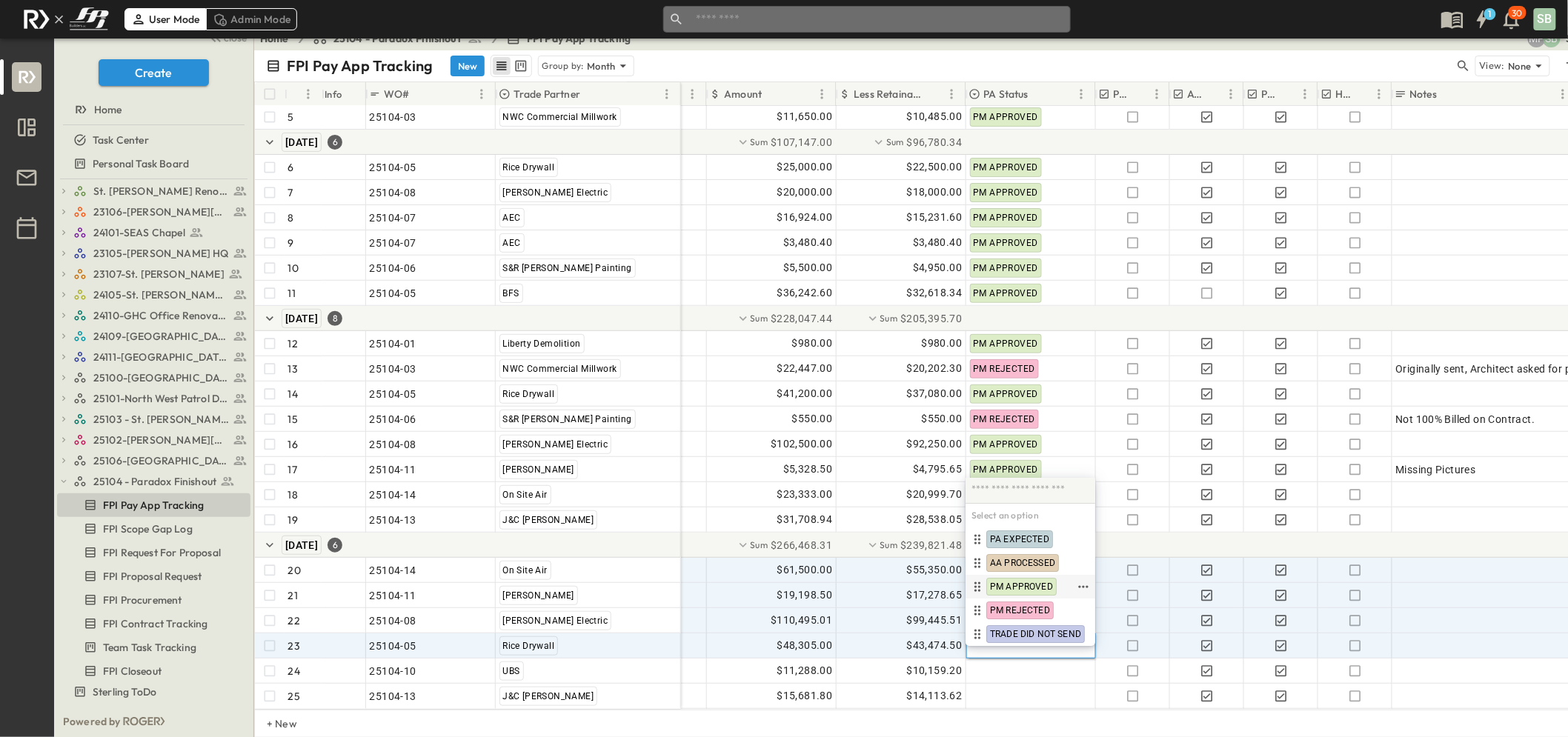
click at [1013, 581] on span "PM APPROVED" at bounding box center [1021, 586] width 63 height 12
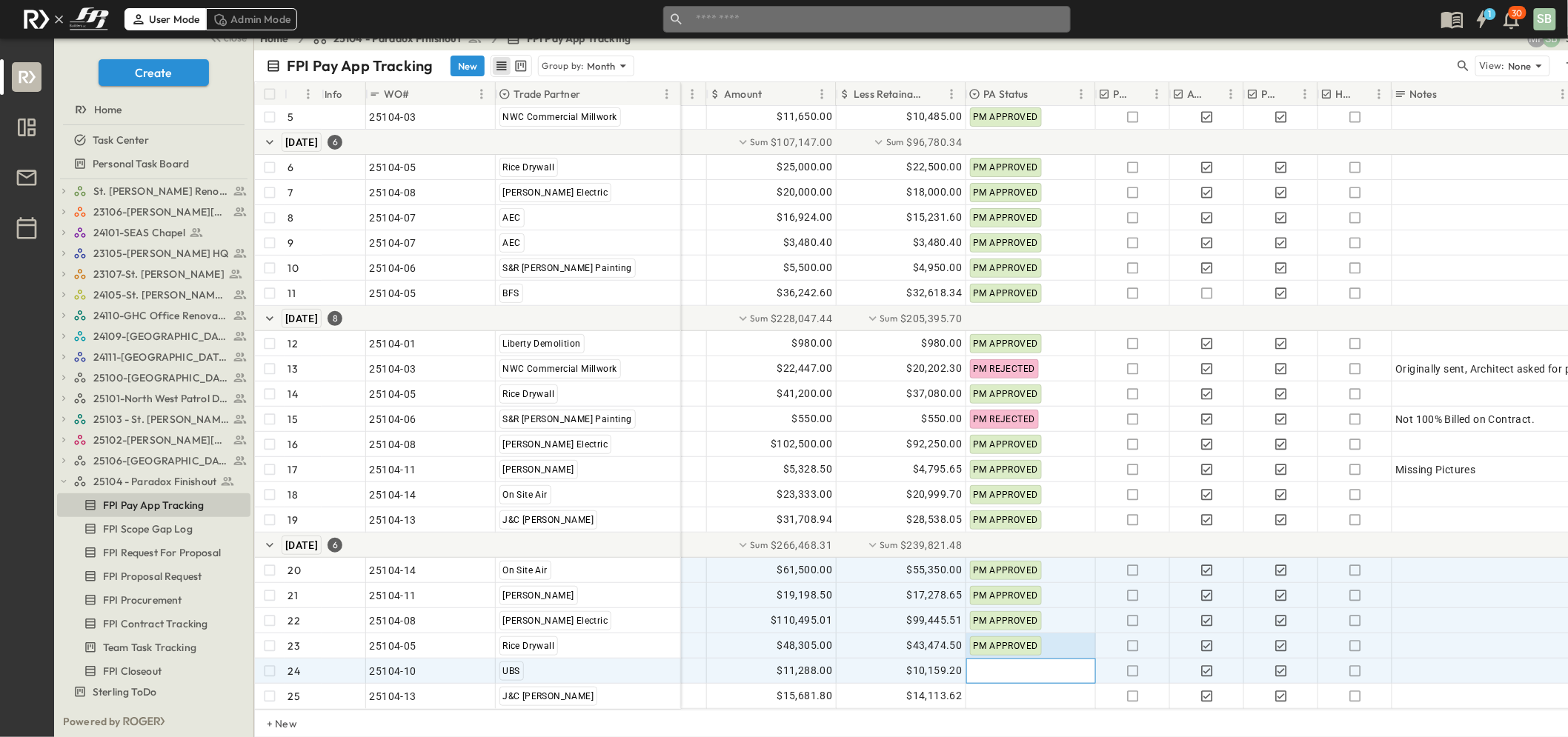
click at [994, 659] on div at bounding box center [1031, 671] width 128 height 23
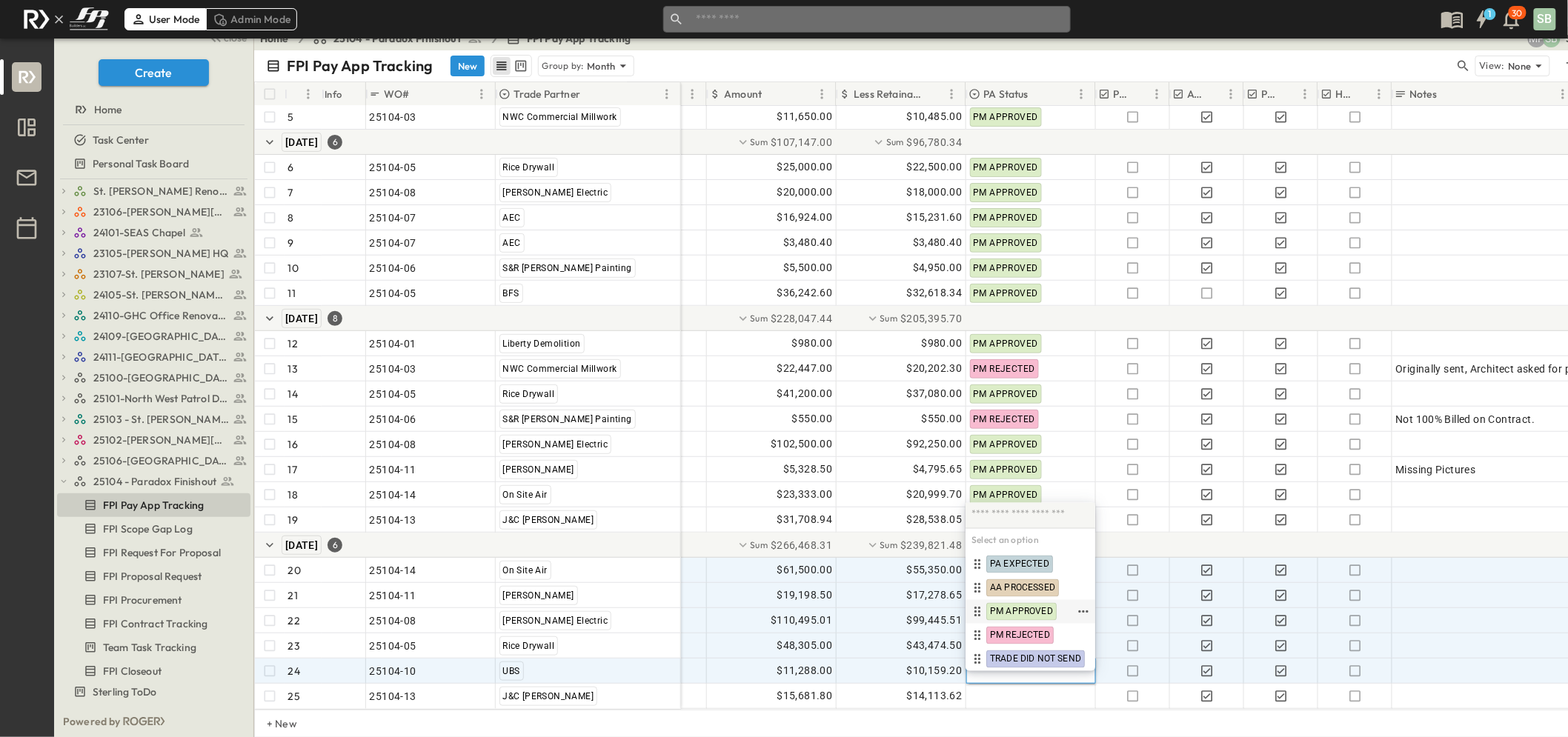
click at [1010, 612] on span "PM APPROVED" at bounding box center [1021, 612] width 63 height 12
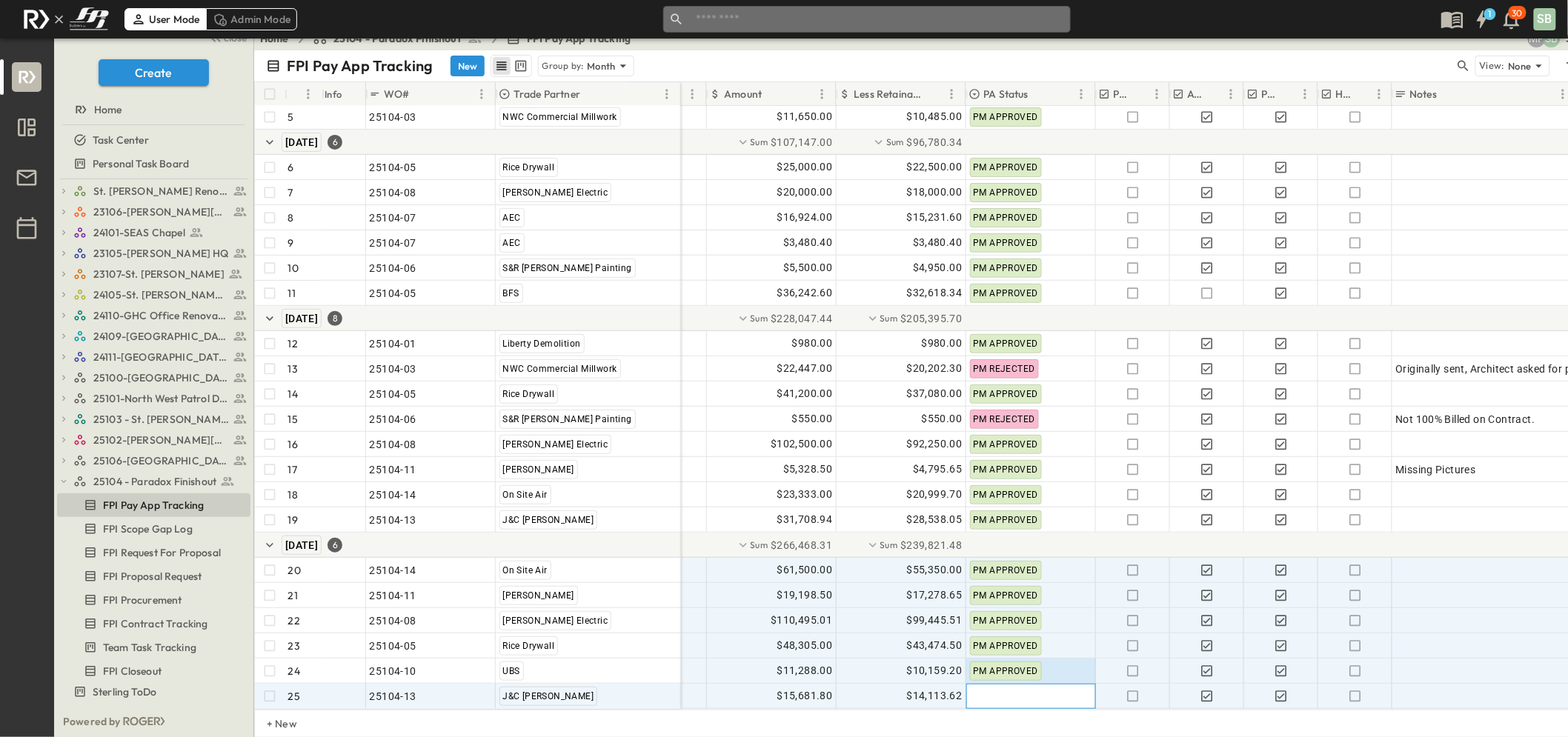
click at [997, 685] on div at bounding box center [1031, 697] width 128 height 23
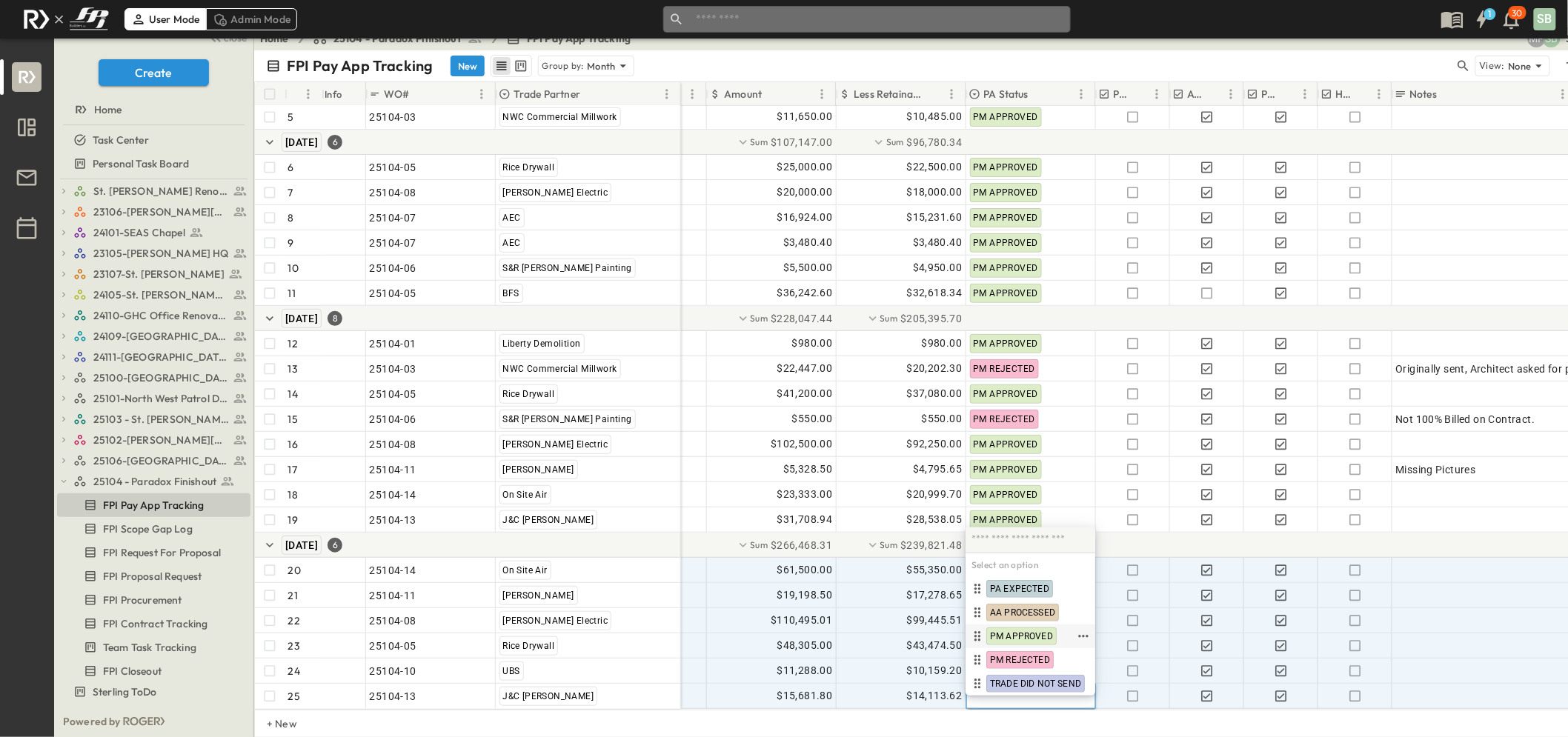
click at [1016, 630] on span "PM APPROVED" at bounding box center [1021, 636] width 63 height 12
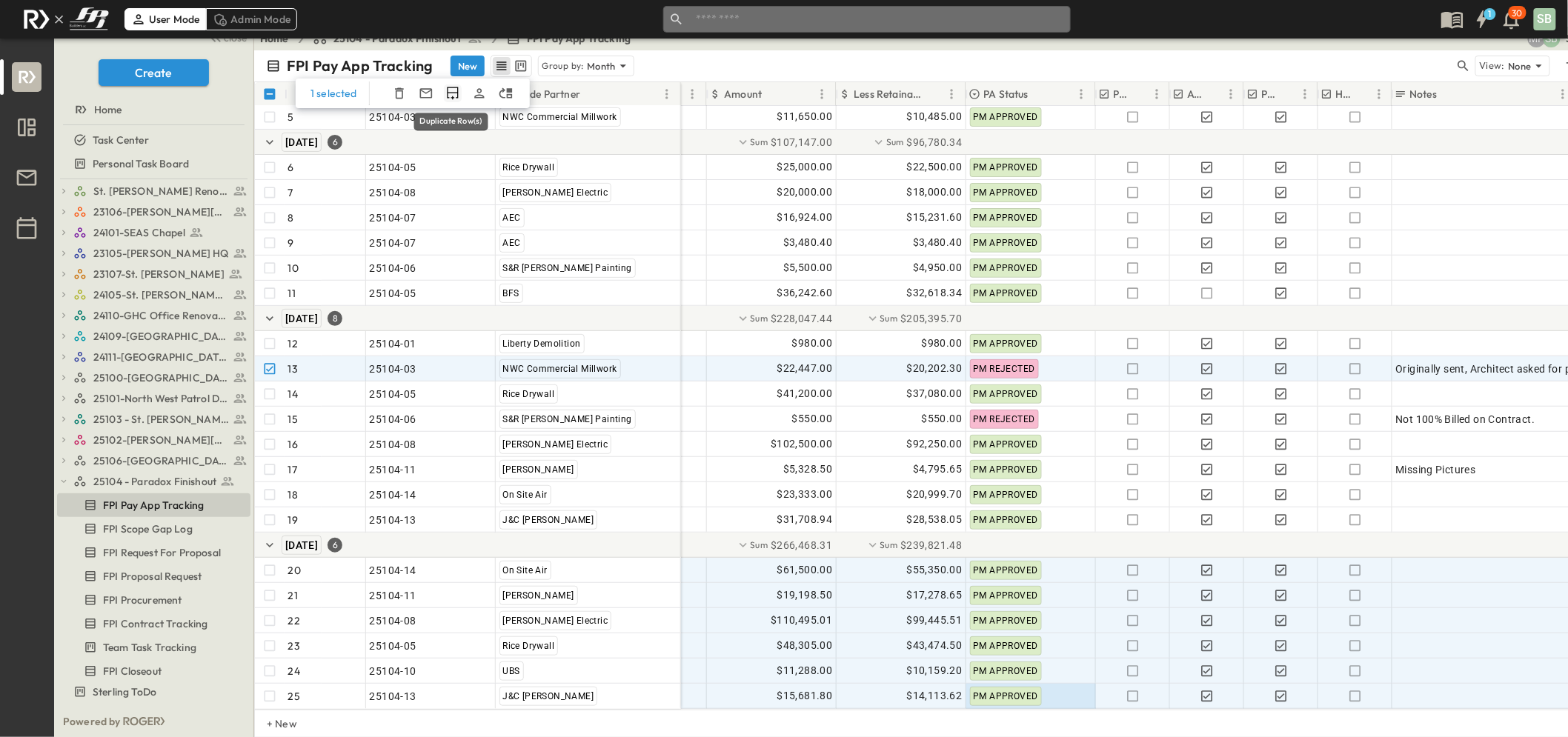
click at [451, 89] on icon "Duplicate Row(s)" at bounding box center [452, 93] width 15 height 15
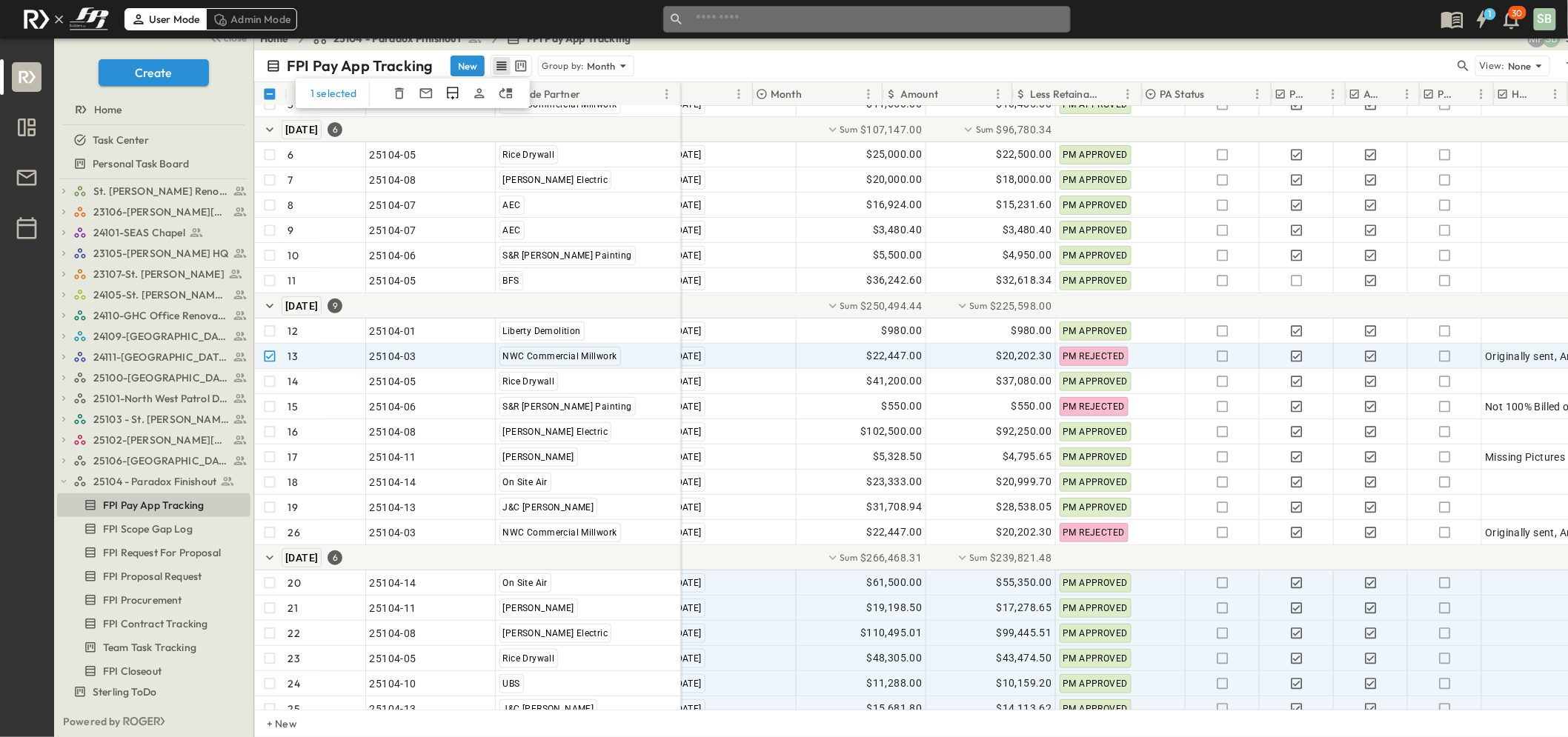
scroll to position [165, 0]
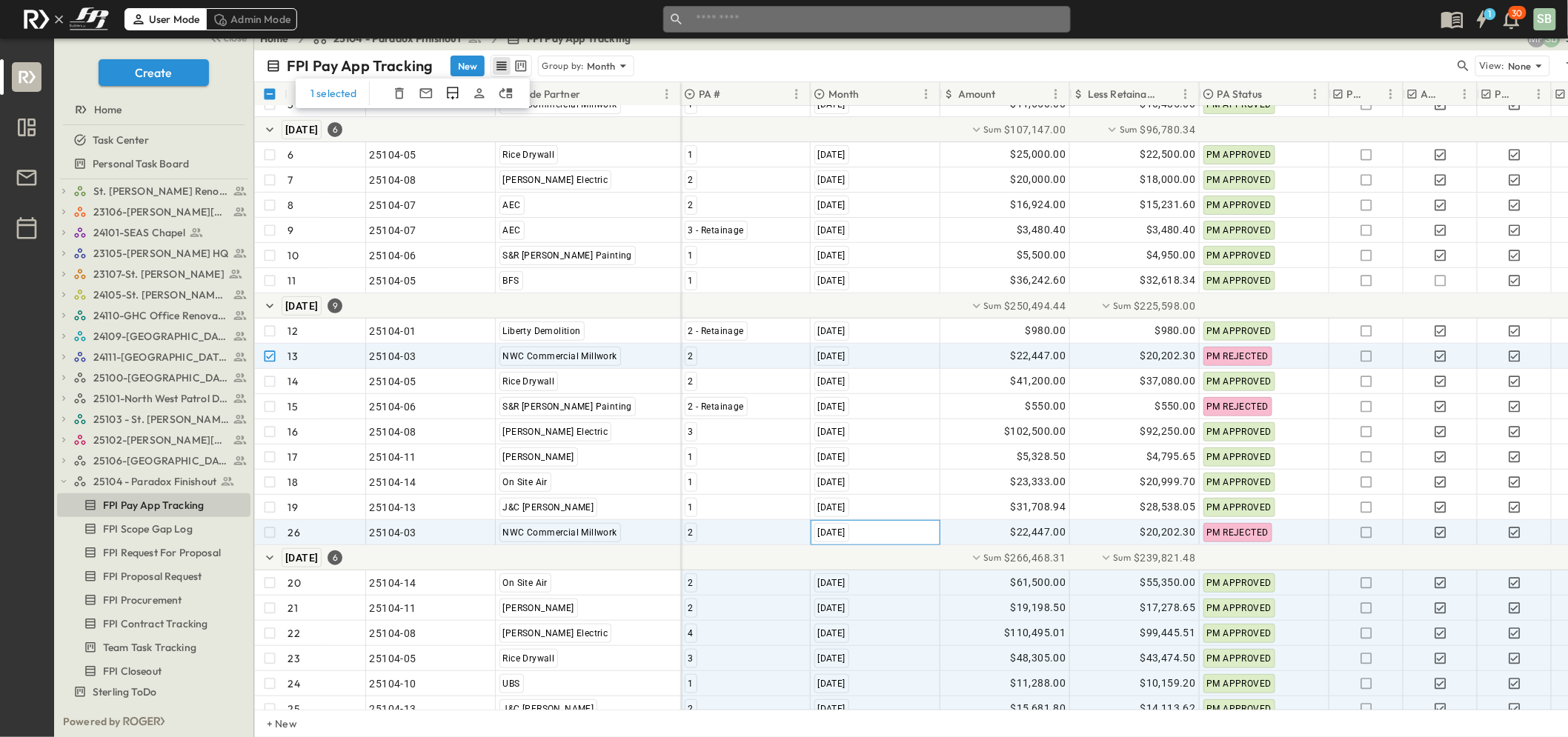
click at [846, 531] on span "[DATE]" at bounding box center [831, 532] width 27 height 10
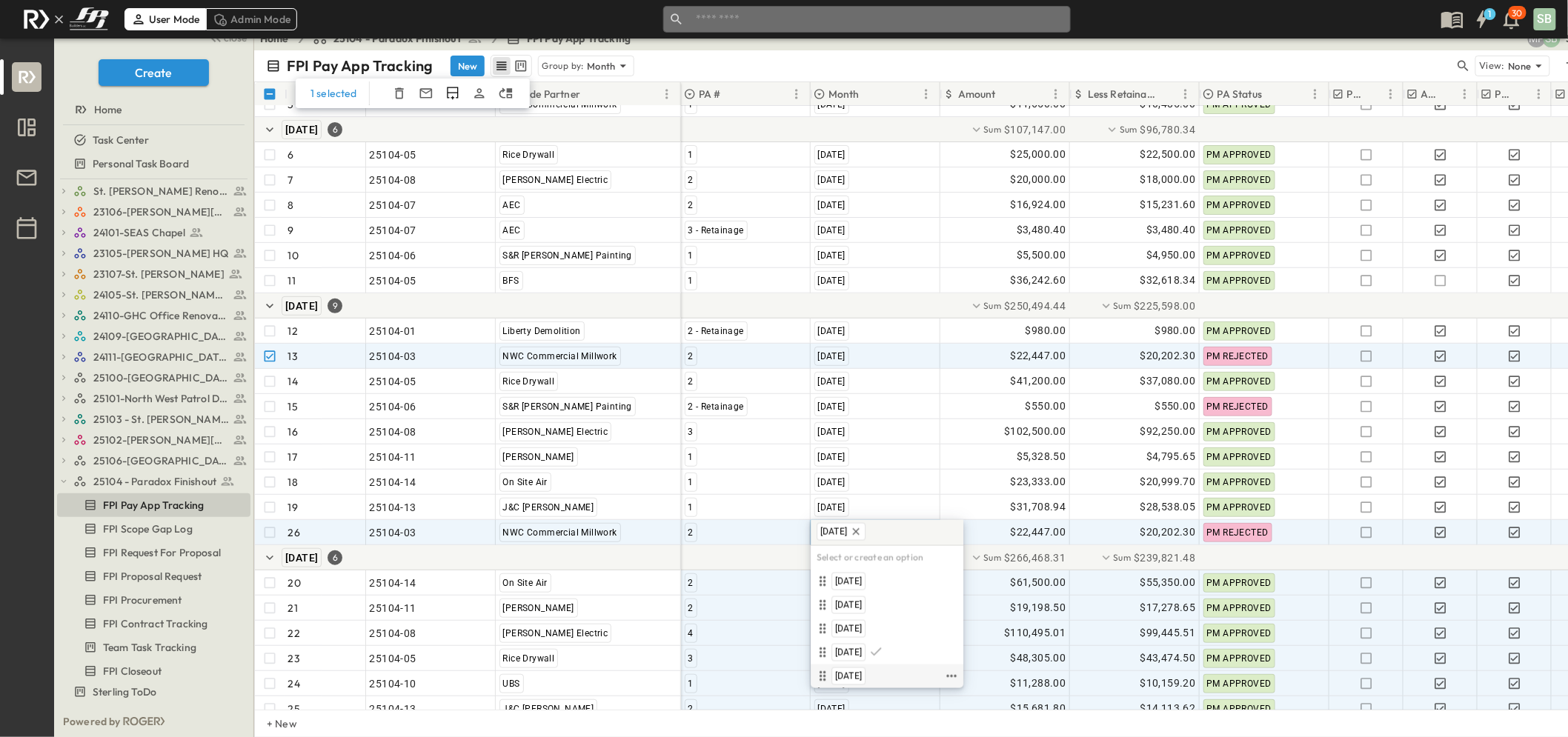
click at [862, 674] on span "[DATE]" at bounding box center [849, 676] width 26 height 12
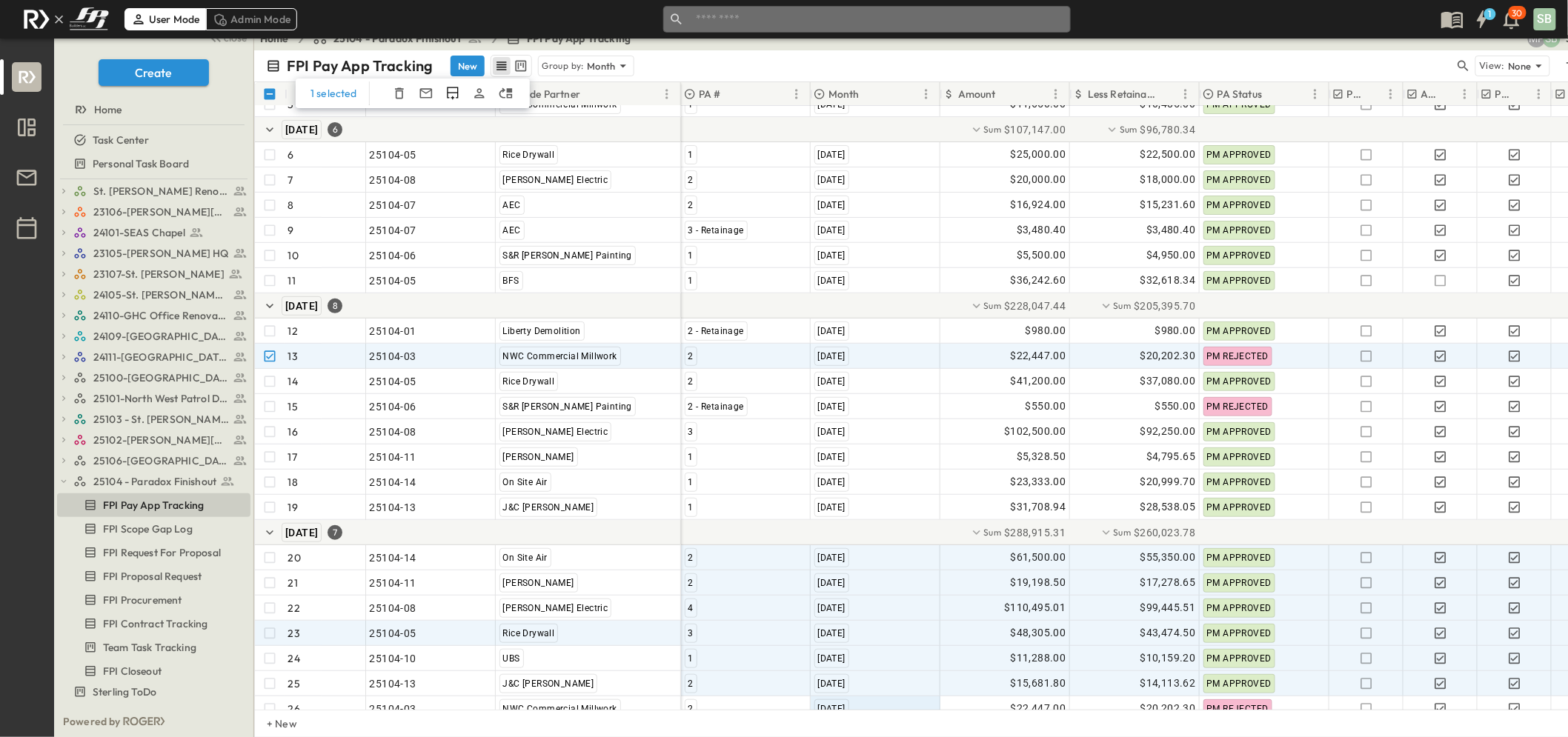
scroll to position [190, 0]
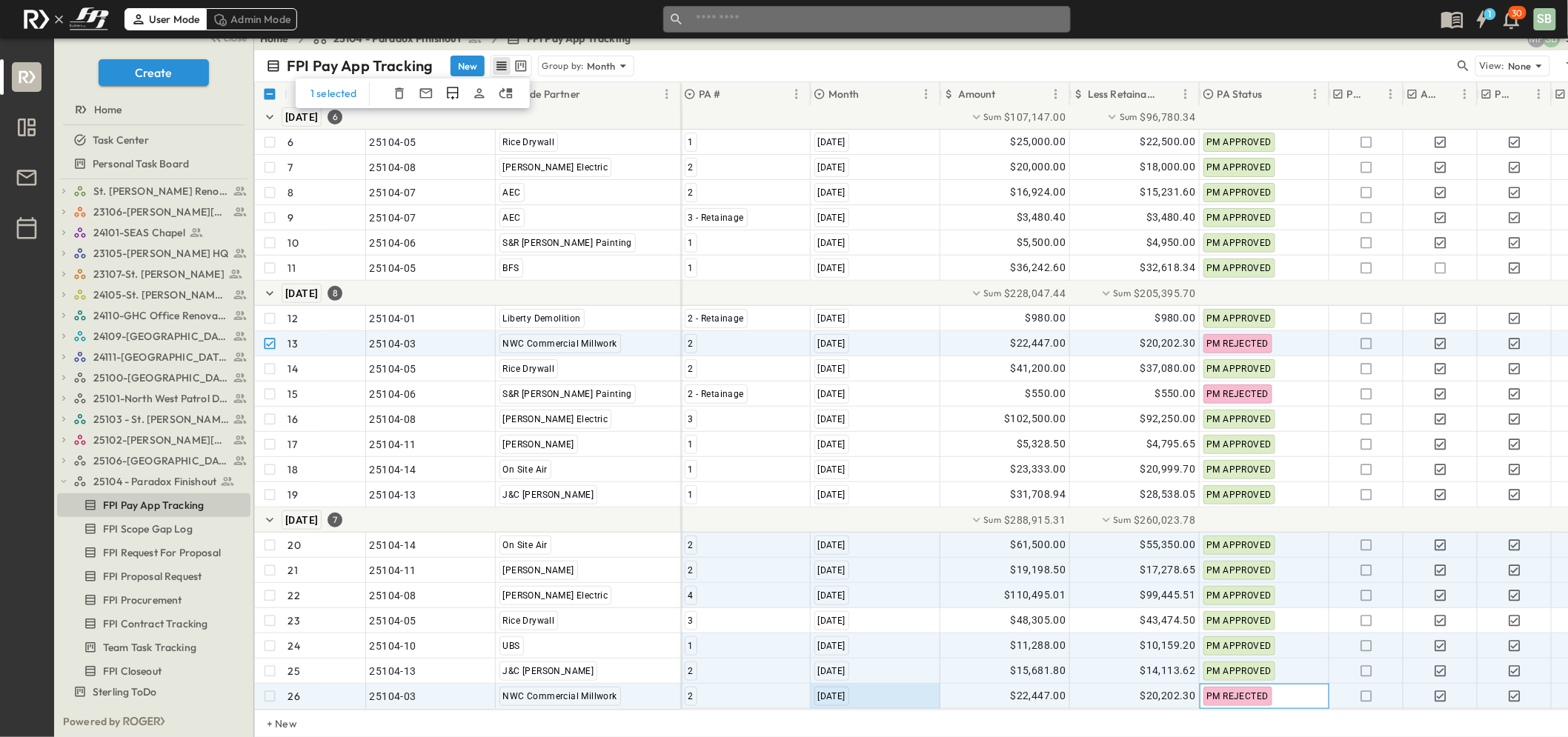
click at [1246, 691] on span "PM REJECTED" at bounding box center [1238, 696] width 62 height 10
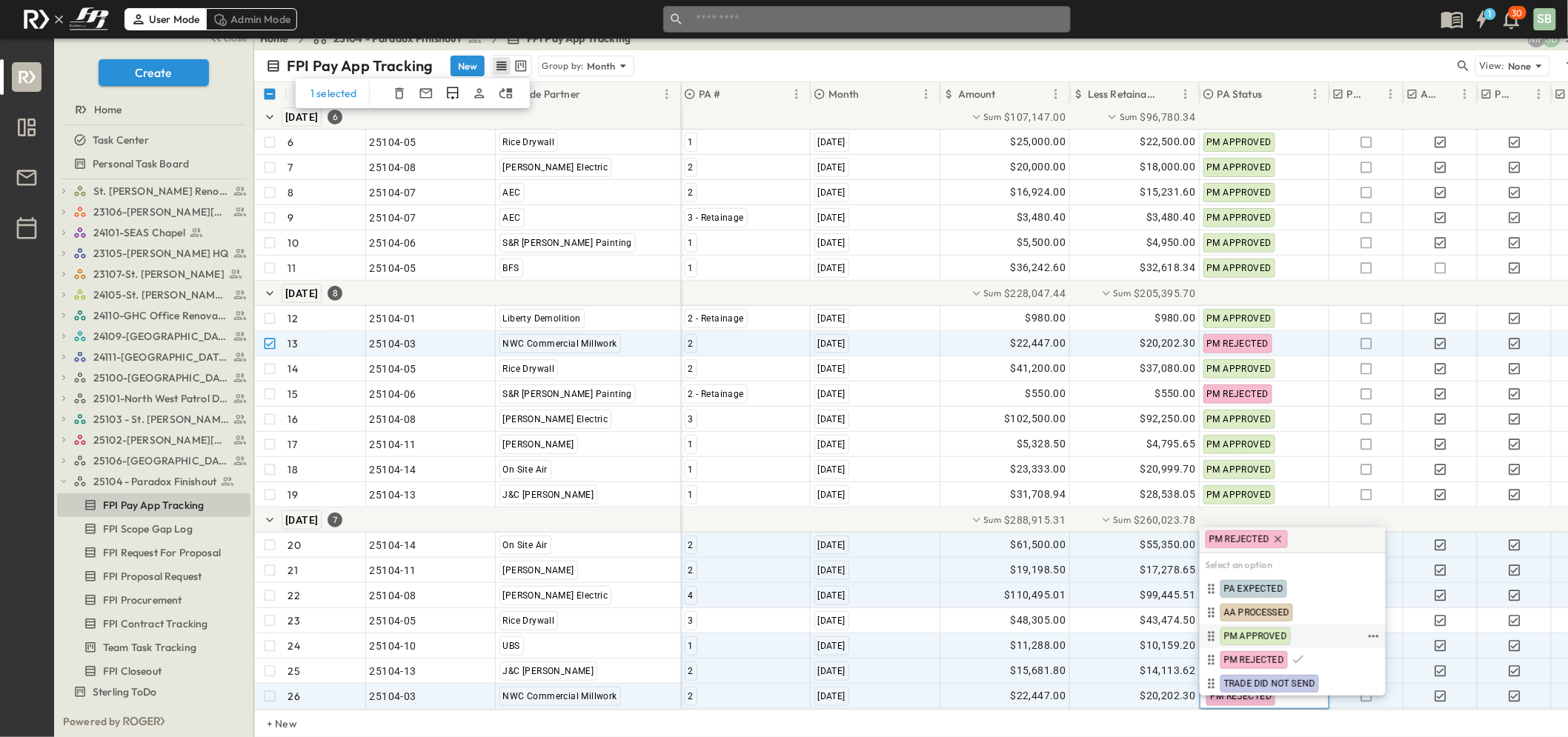
click at [1269, 634] on span "PM APPROVED" at bounding box center [1256, 636] width 63 height 12
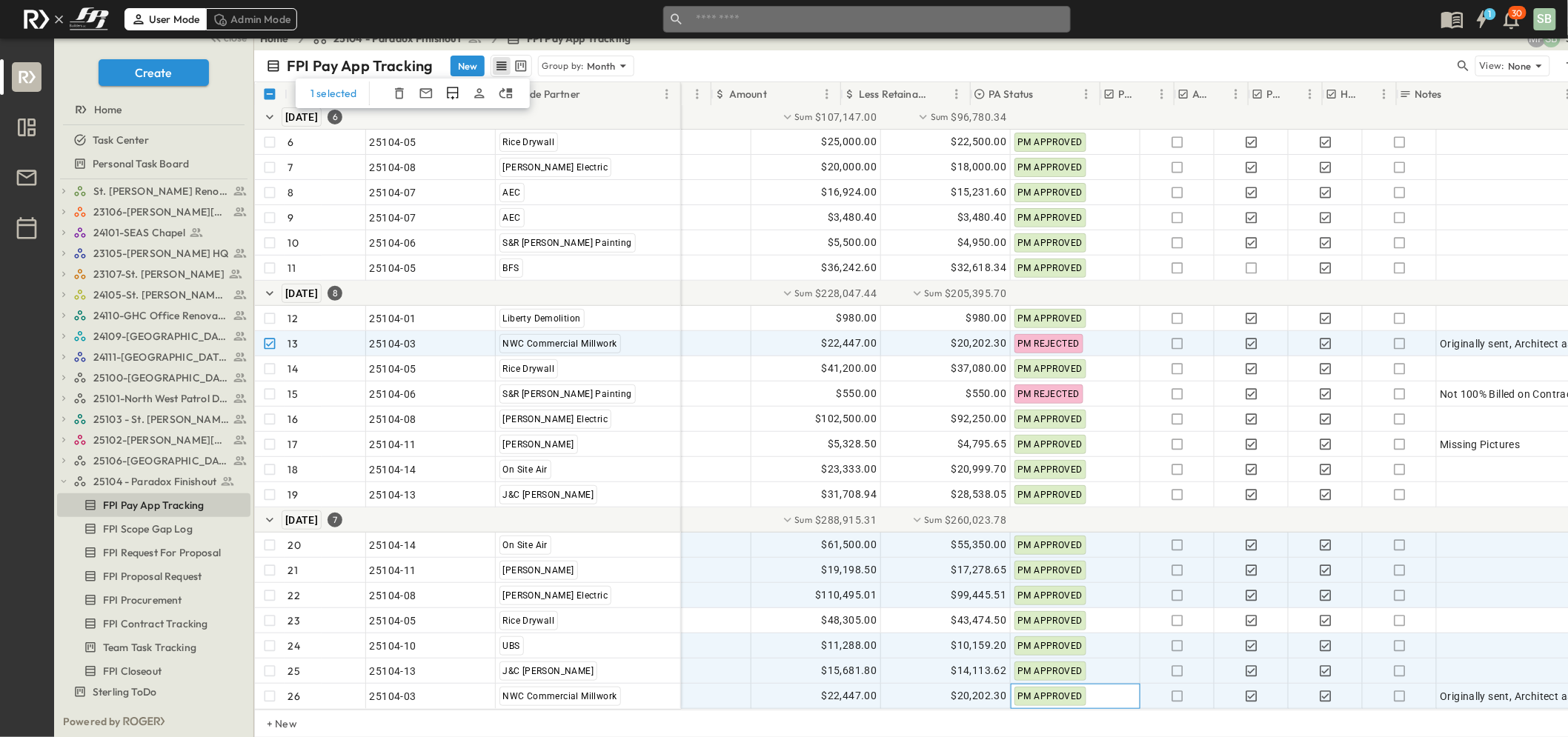
scroll to position [190, 246]
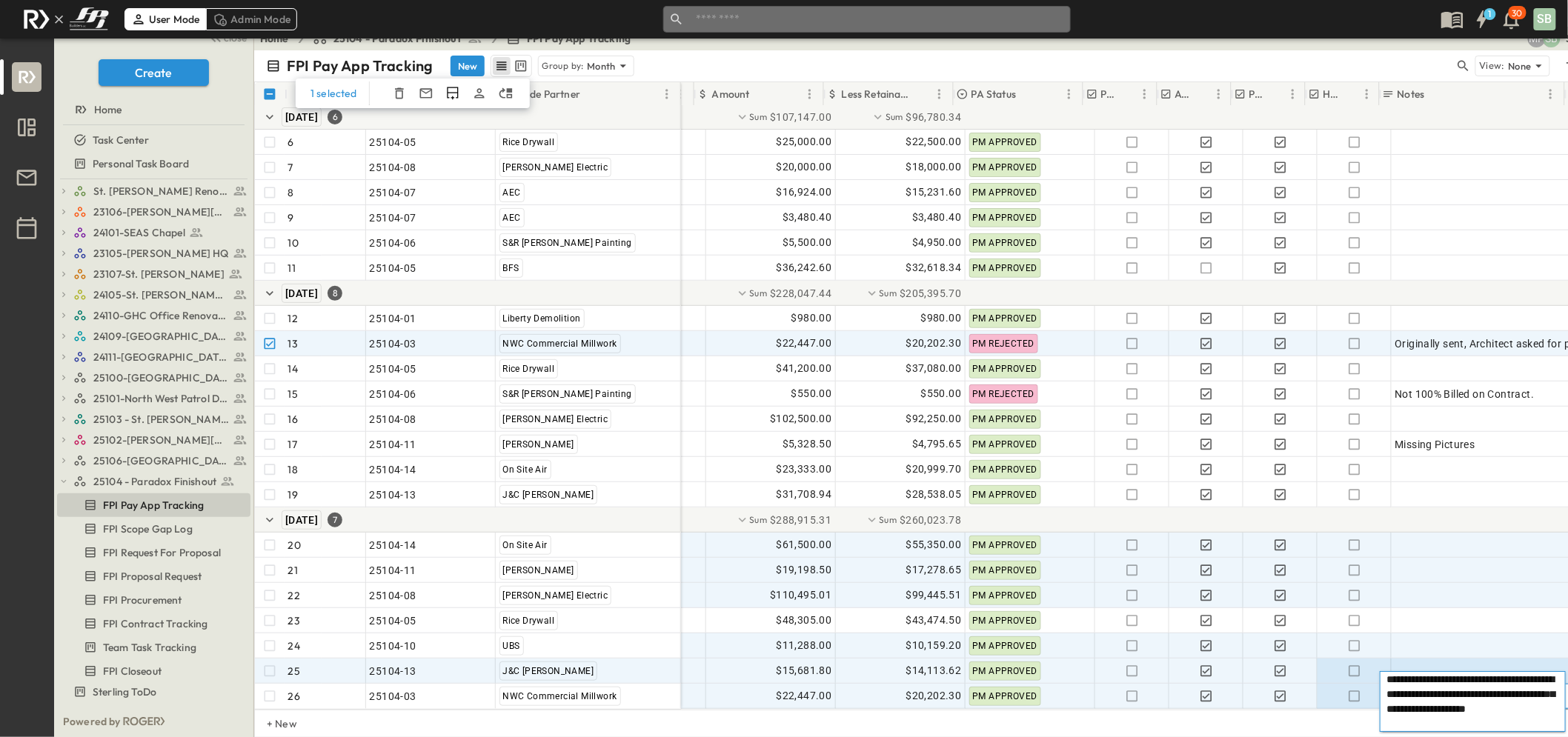
drag, startPoint x: 1446, startPoint y: 725, endPoint x: 1379, endPoint y: 664, distance: 90.6
click at [1379, 664] on body "User Mode Admin Mode ​ ​ 1 30 SB close Create Home Task Center Personal Task Bo…" at bounding box center [784, 363] width 1568 height 749
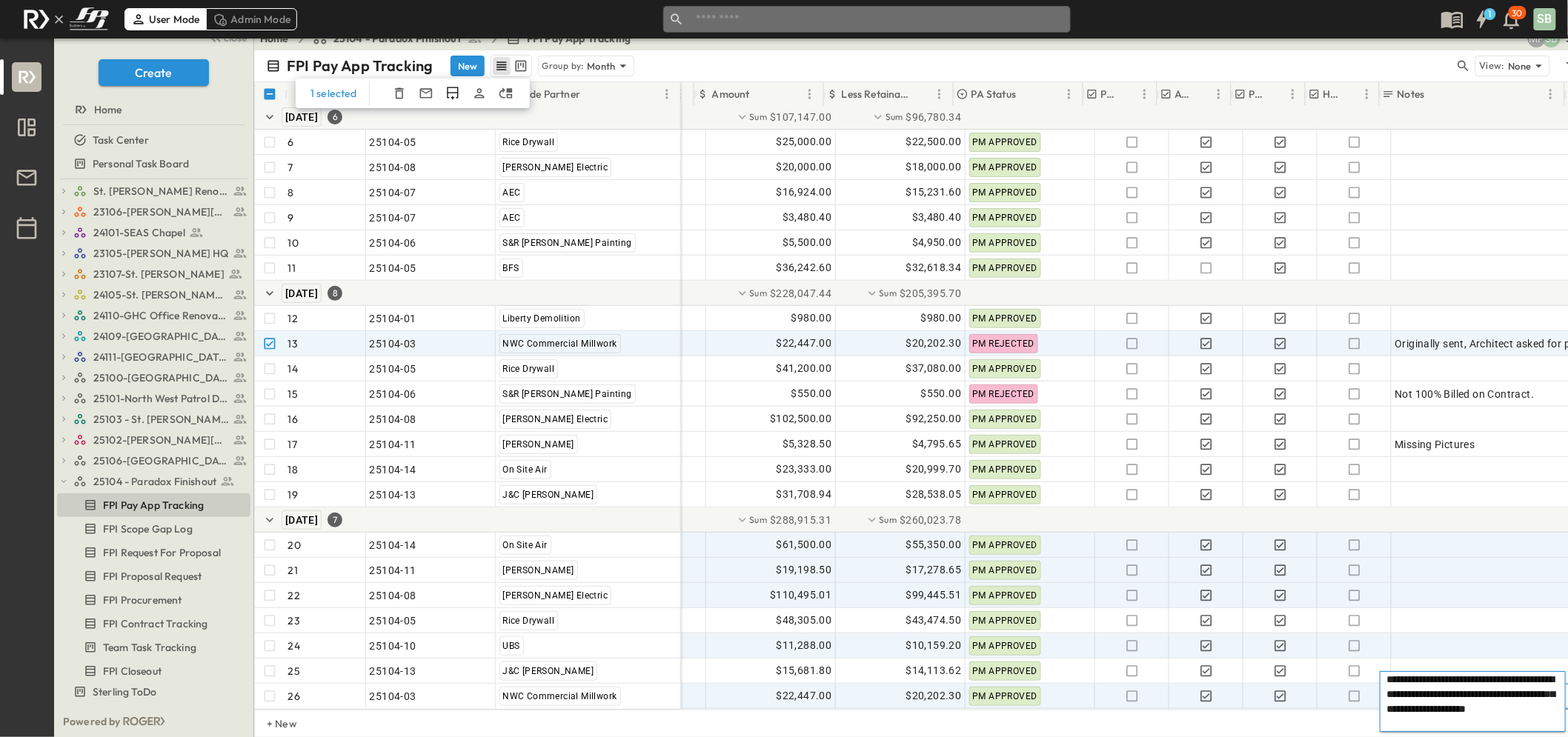
drag, startPoint x: 1431, startPoint y: 721, endPoint x: 1388, endPoint y: 680, distance: 59.4
click at [1388, 680] on textarea "**********" at bounding box center [1473, 701] width 173 height 59
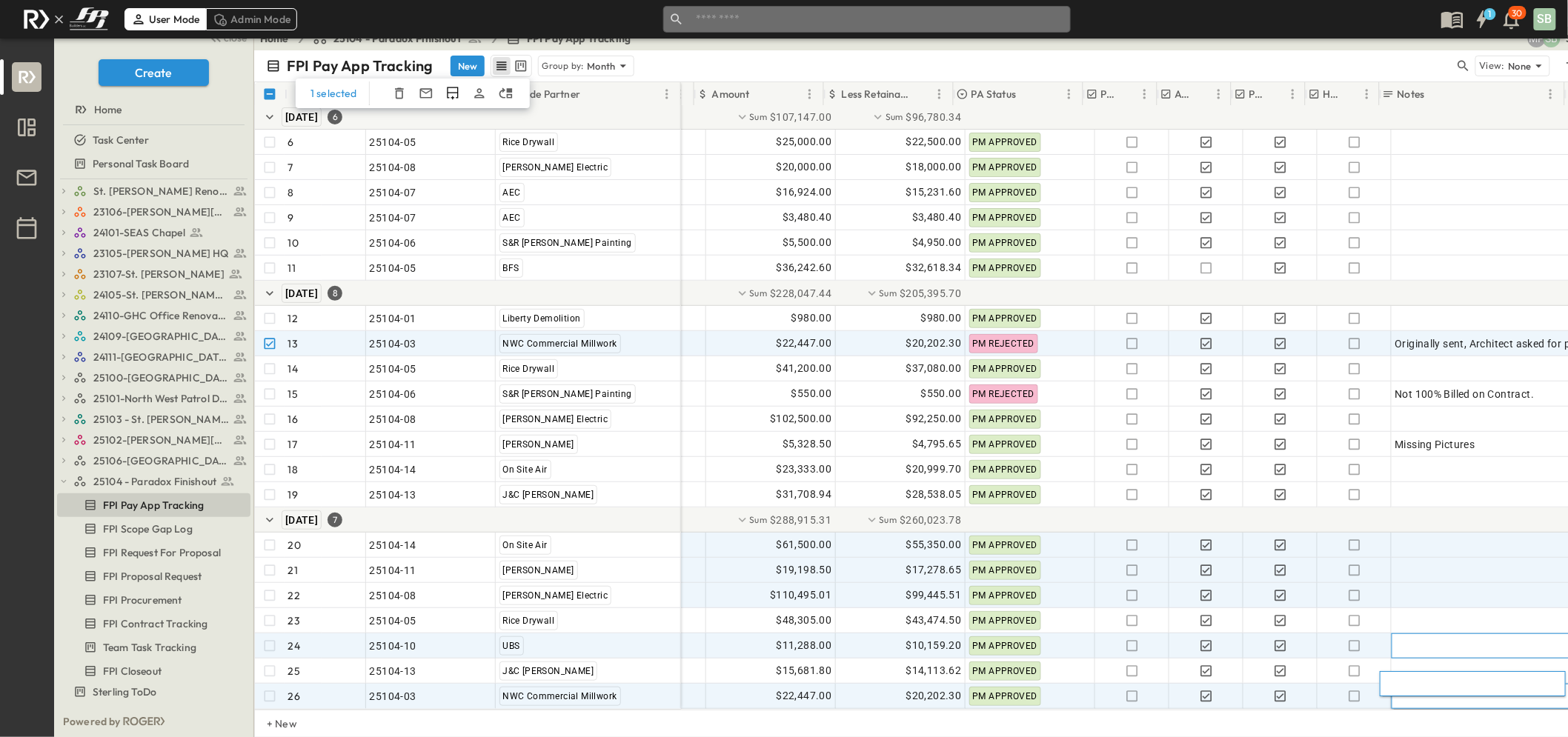
click at [1425, 634] on div at bounding box center [1485, 646] width 184 height 23
click at [1201, 690] on icon "button" at bounding box center [1206, 696] width 11 height 11
